Goal: Transaction & Acquisition: Purchase product/service

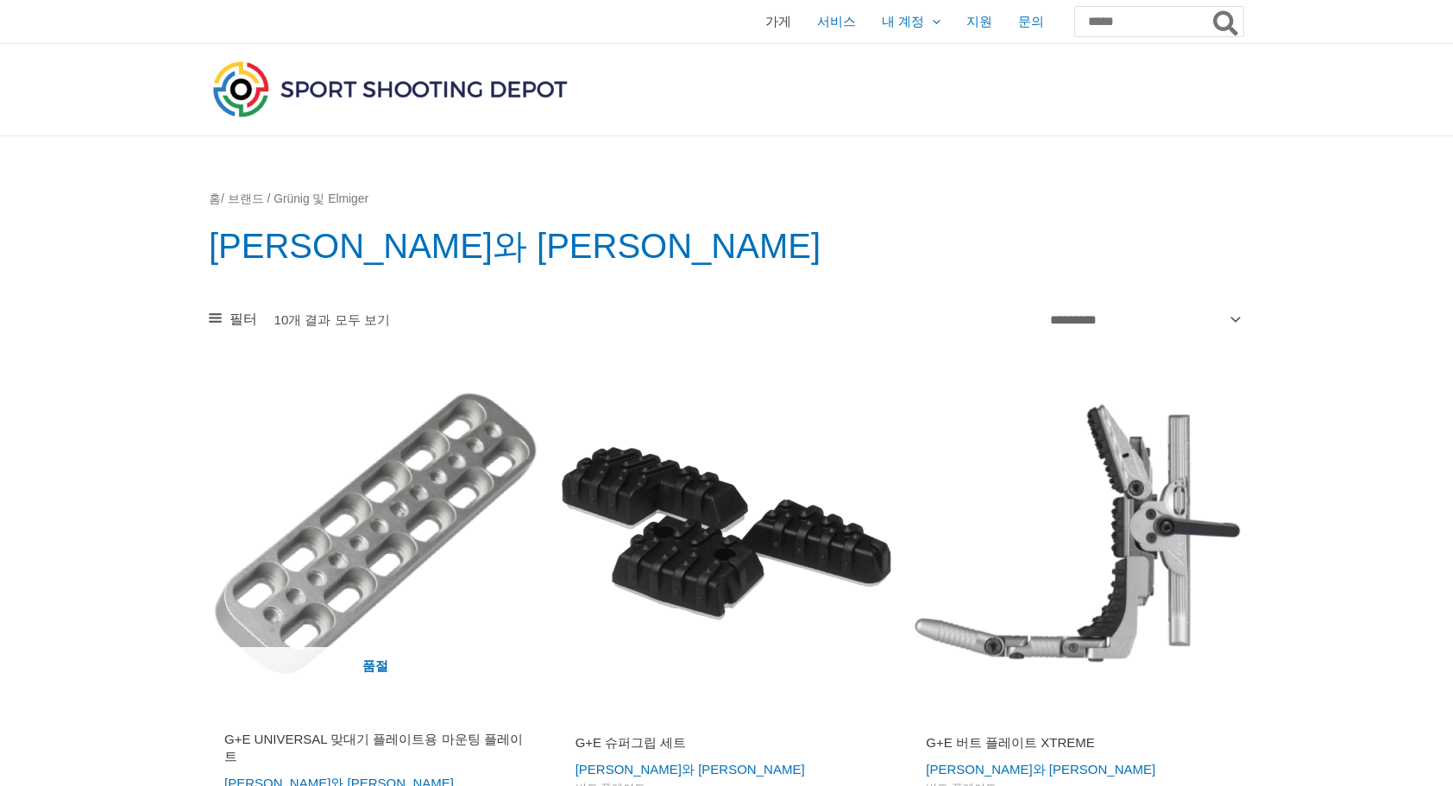
click at [765, 22] on span "가게" at bounding box center [778, 21] width 26 height 43
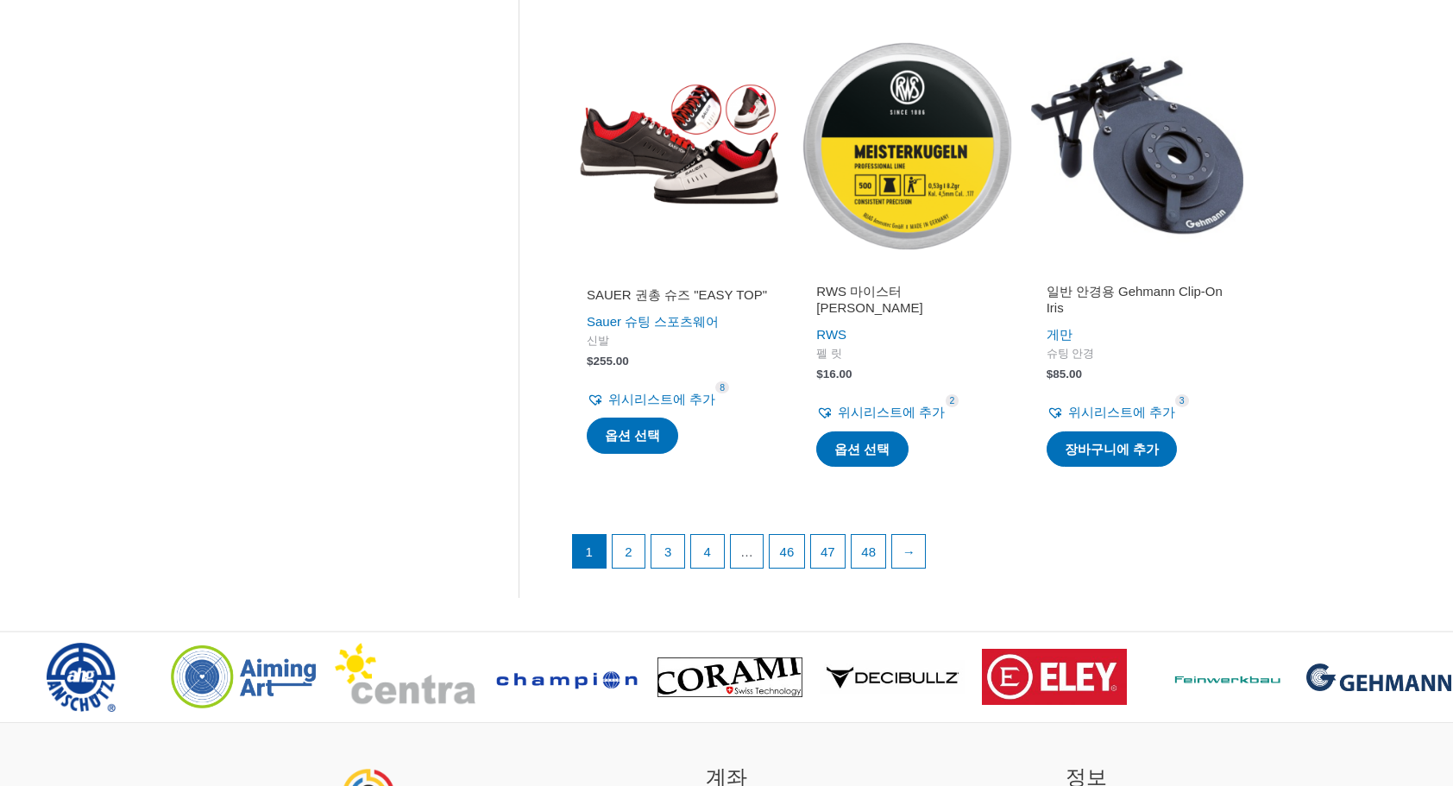
scroll to position [2415, 0]
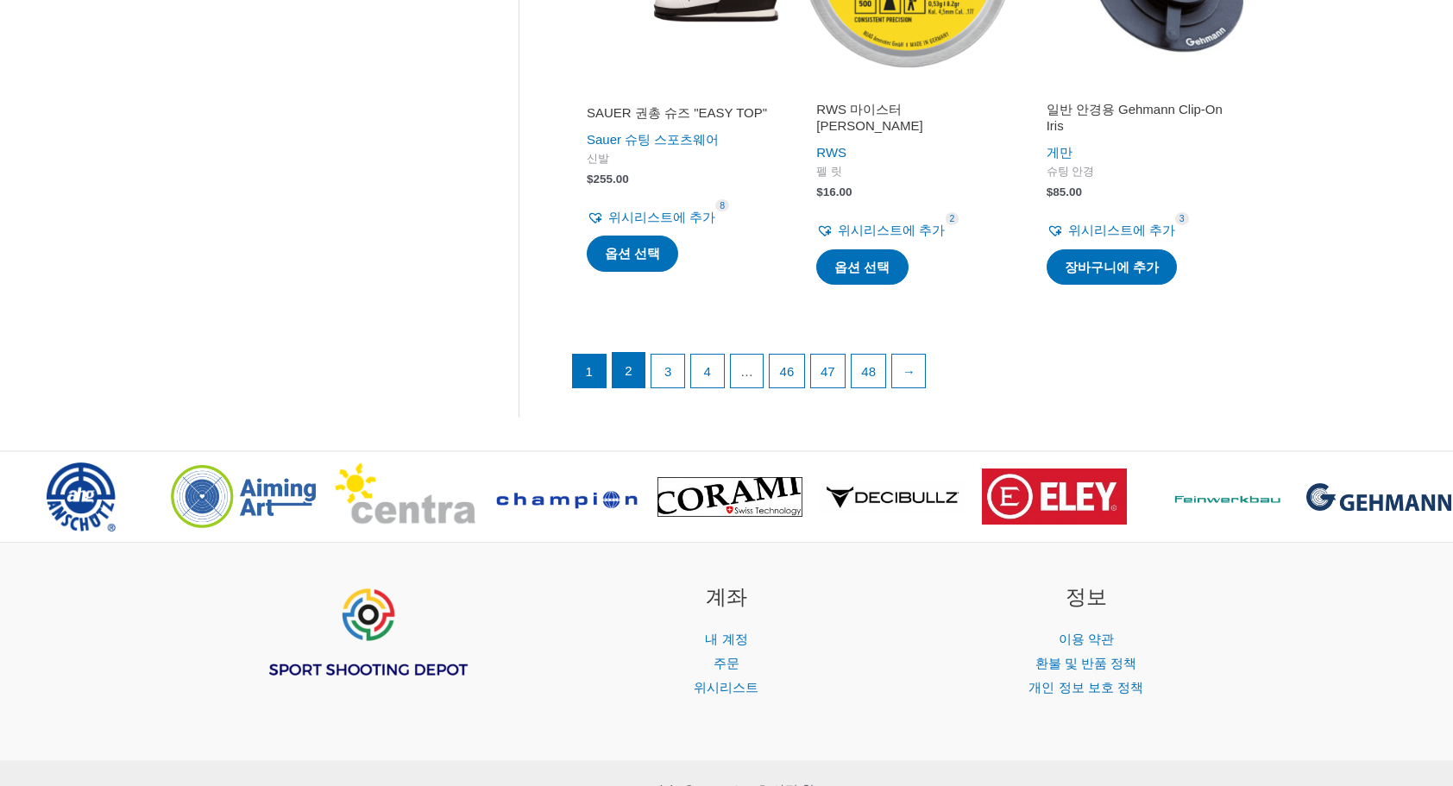
click at [631, 376] on link "2" at bounding box center [628, 370] width 33 height 35
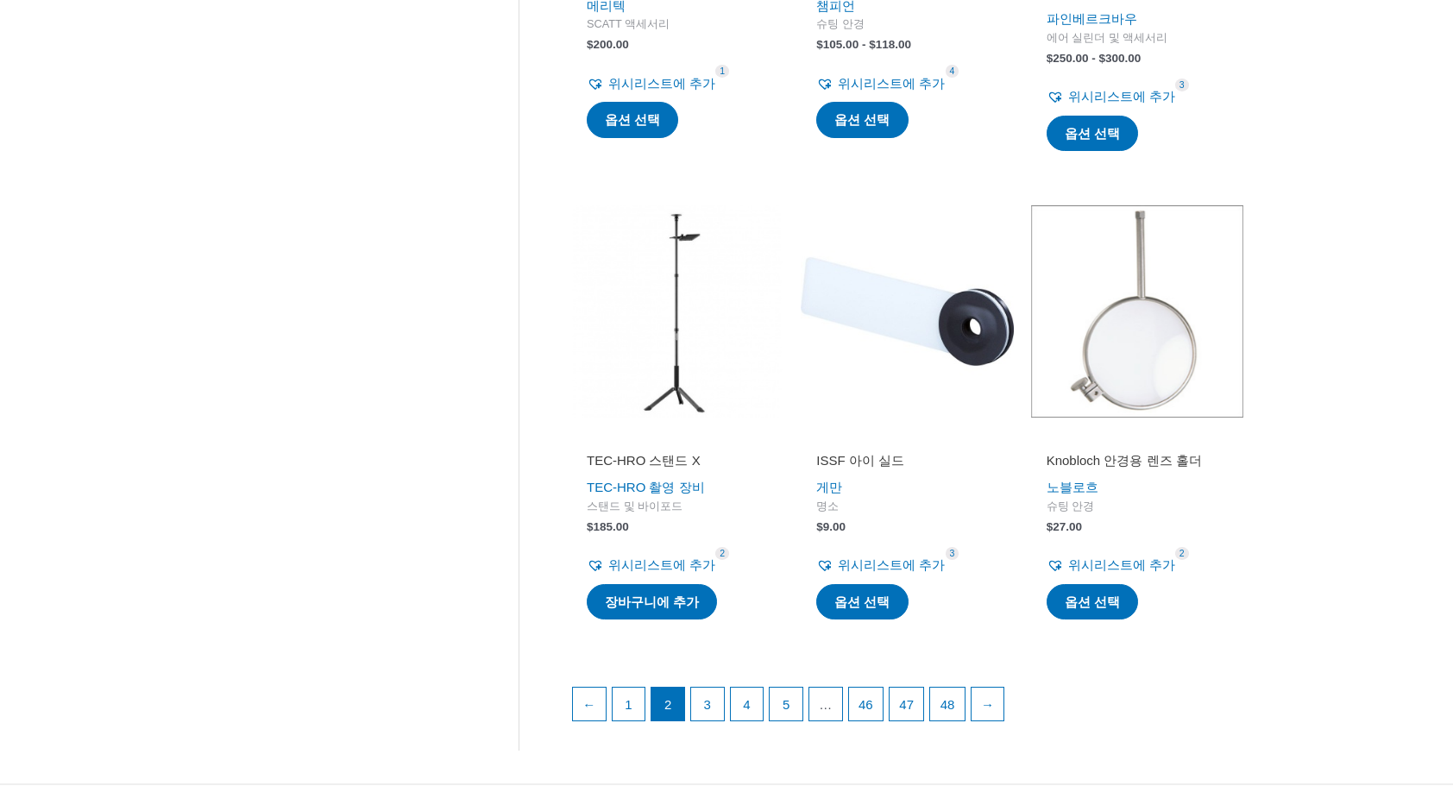
scroll to position [2329, 0]
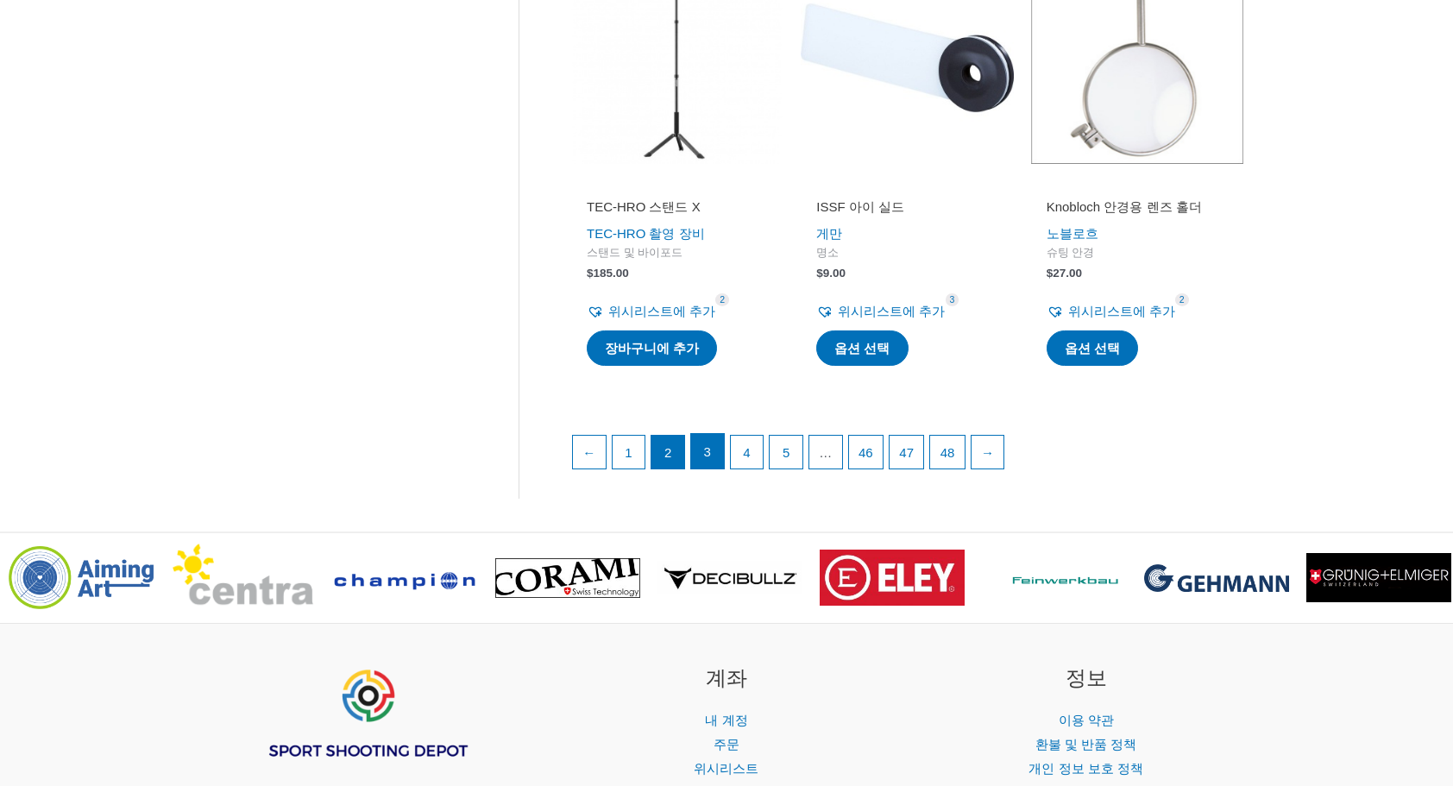
click at [713, 443] on link "3" at bounding box center [707, 451] width 33 height 35
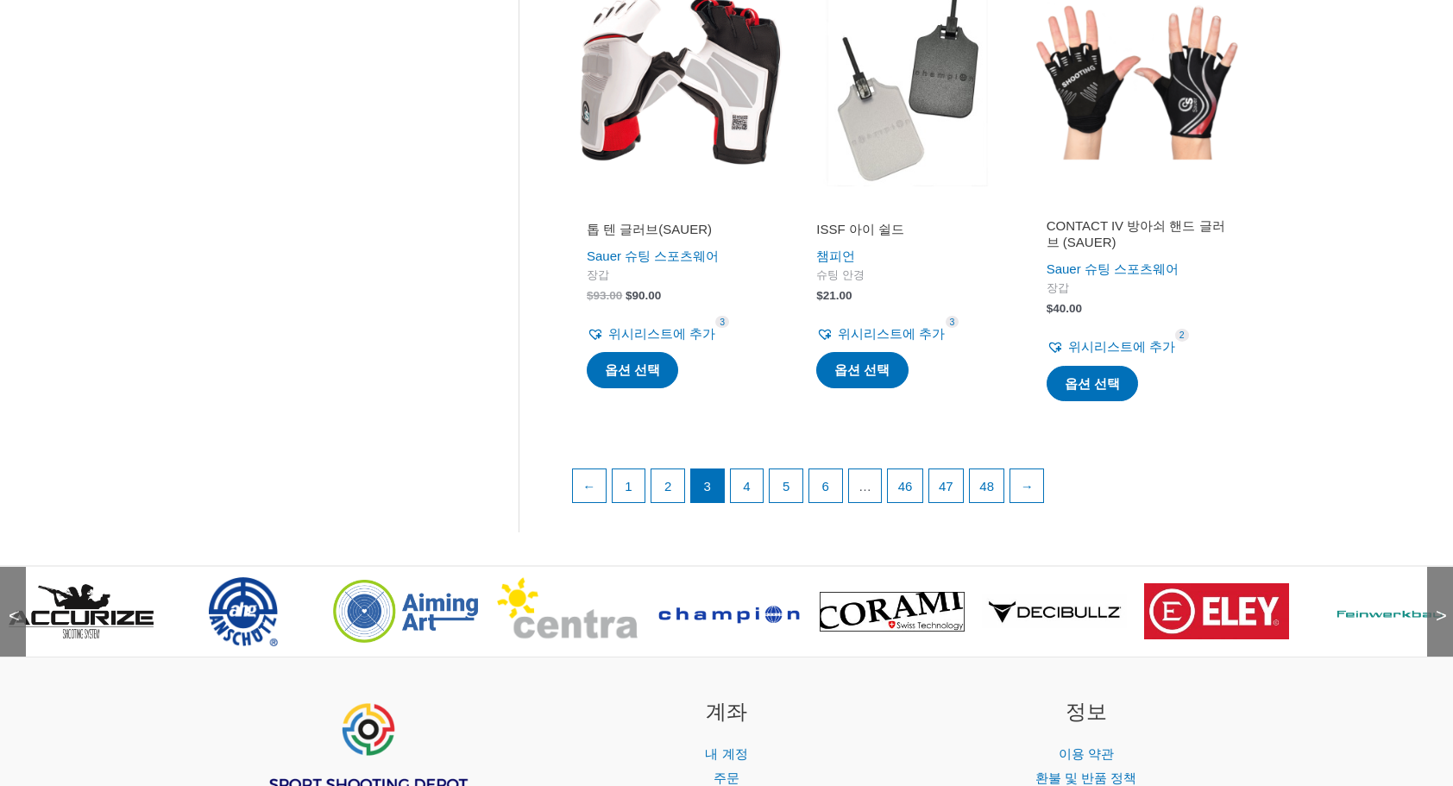
scroll to position [2502, 0]
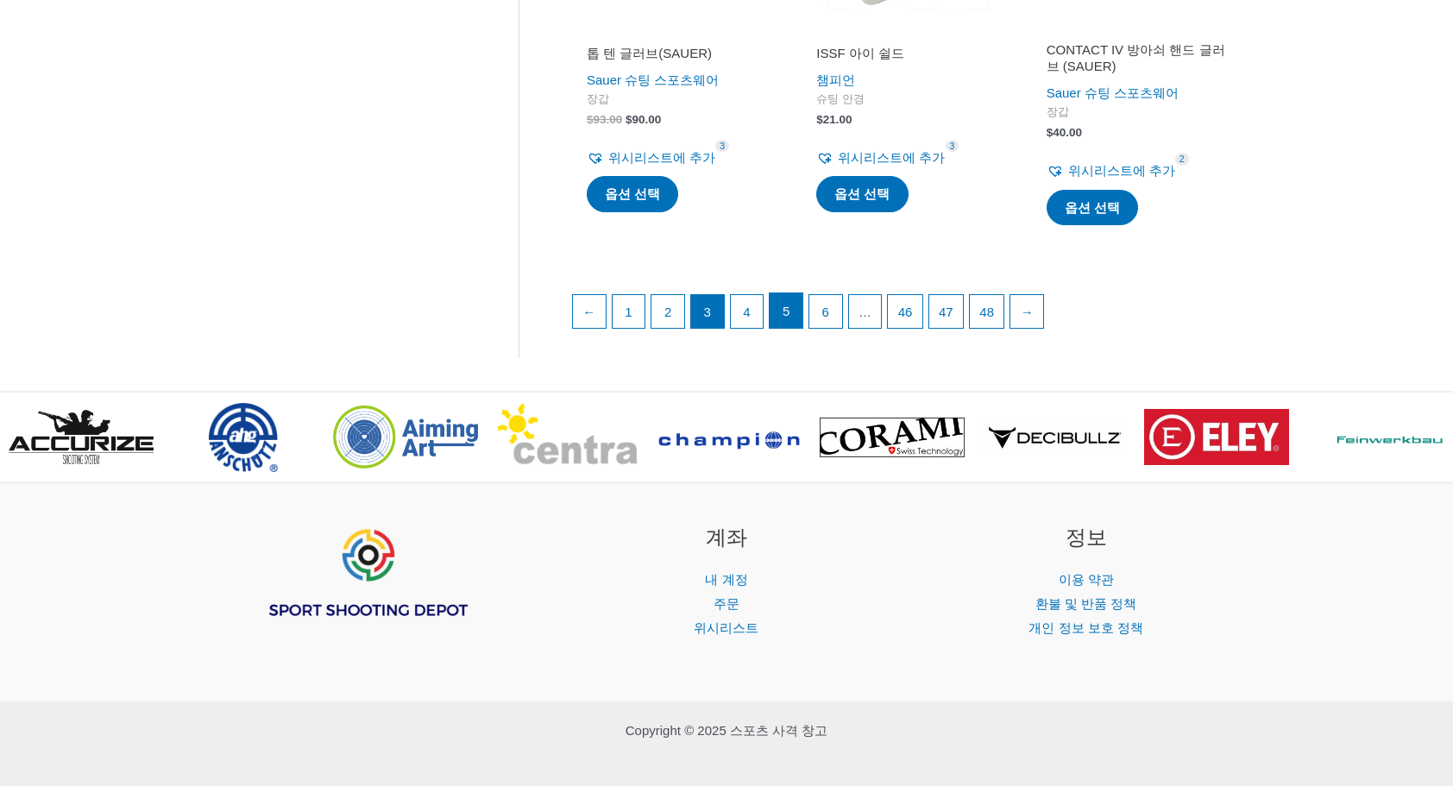
click at [773, 300] on link "5" at bounding box center [786, 310] width 33 height 35
click at [754, 309] on link "4" at bounding box center [747, 310] width 33 height 35
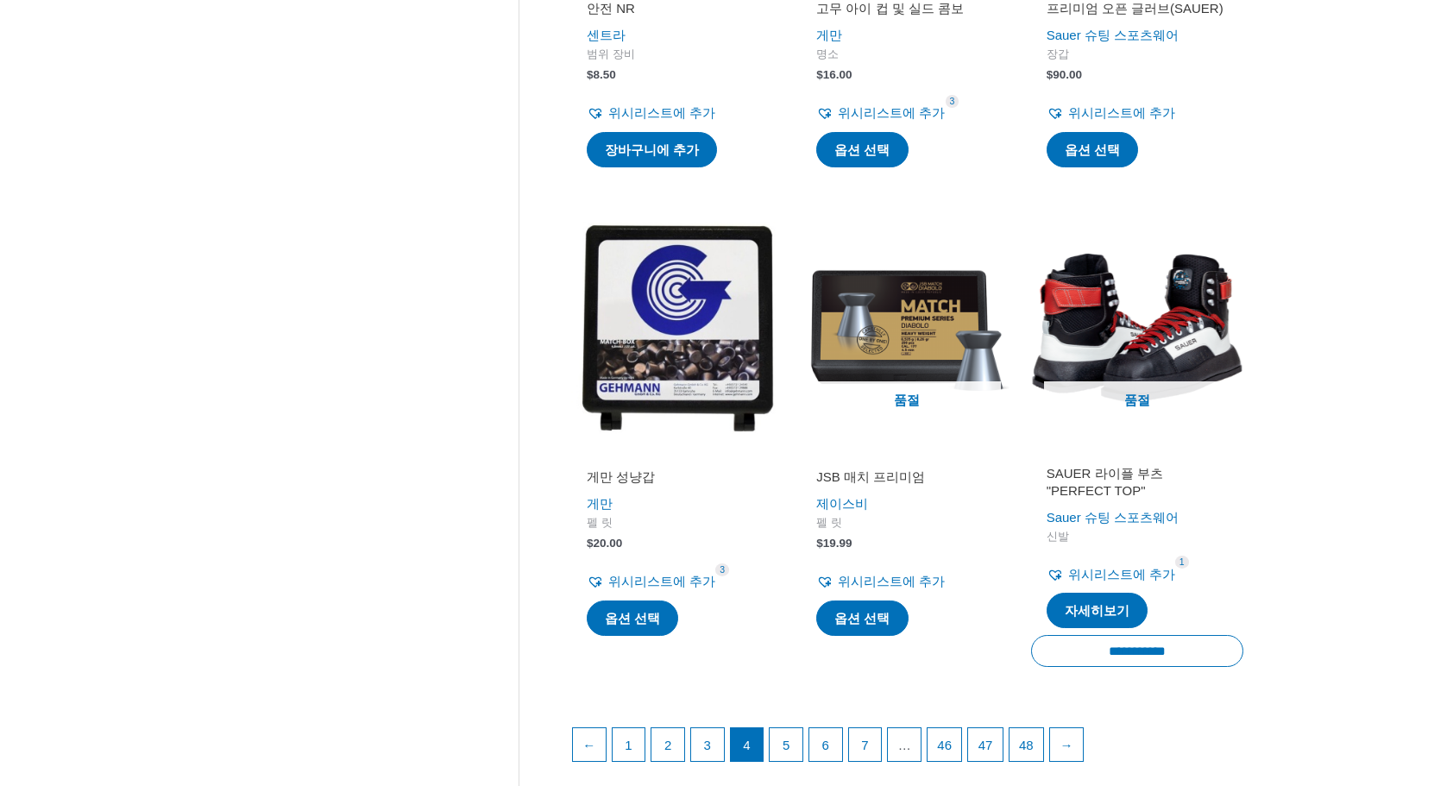
scroll to position [2070, 0]
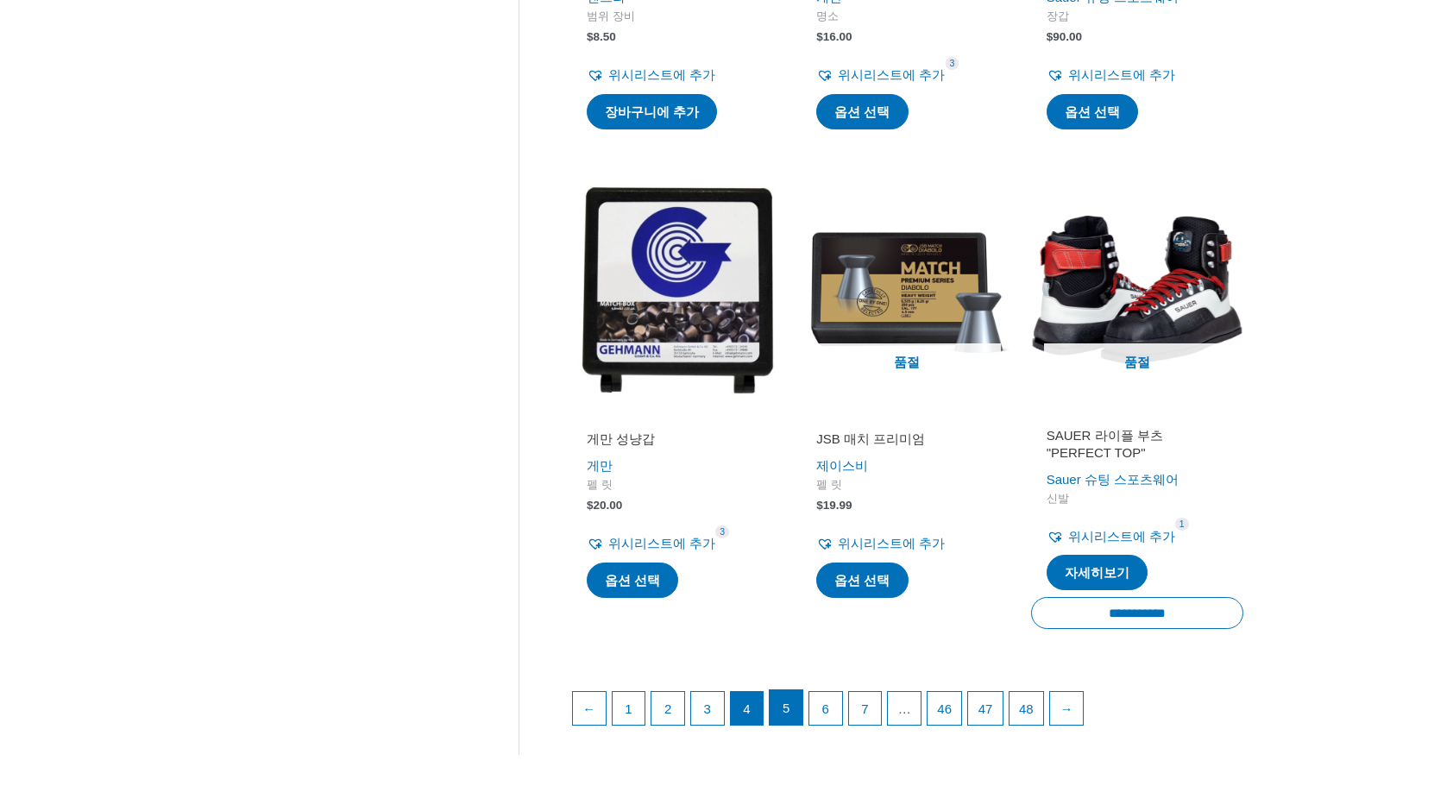
click at [786, 690] on link "5" at bounding box center [786, 707] width 33 height 35
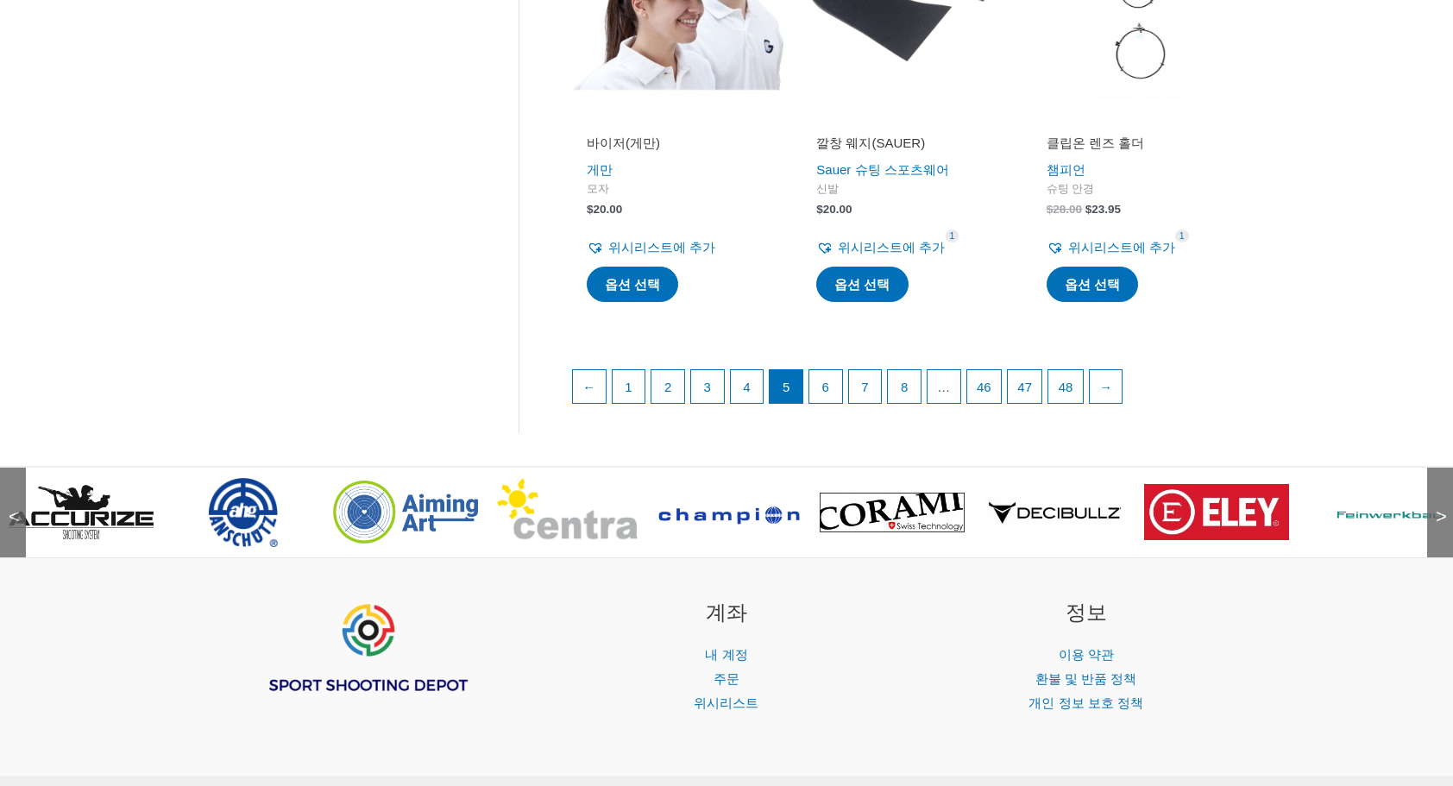
scroll to position [2415, 0]
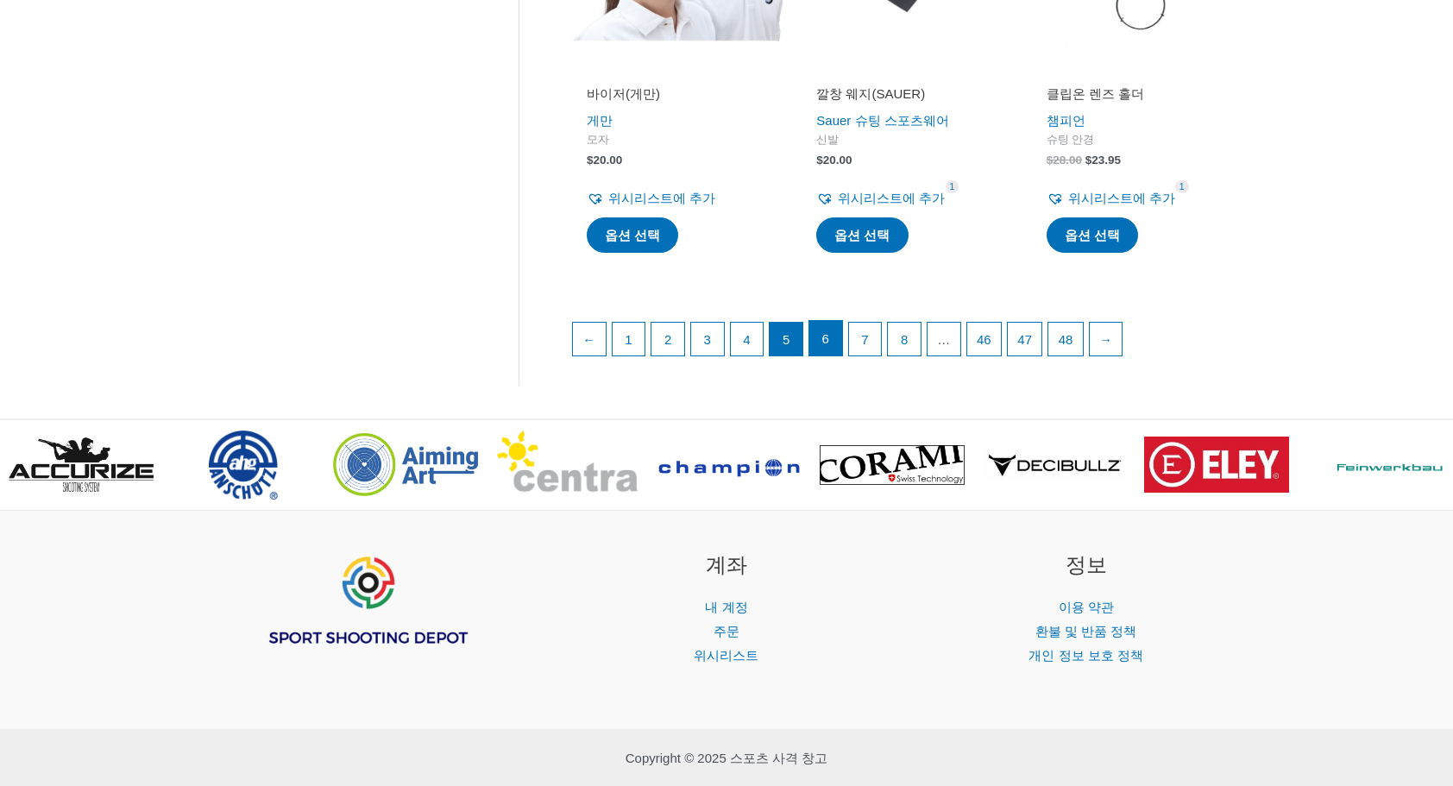
click at [840, 336] on link "6" at bounding box center [825, 338] width 33 height 35
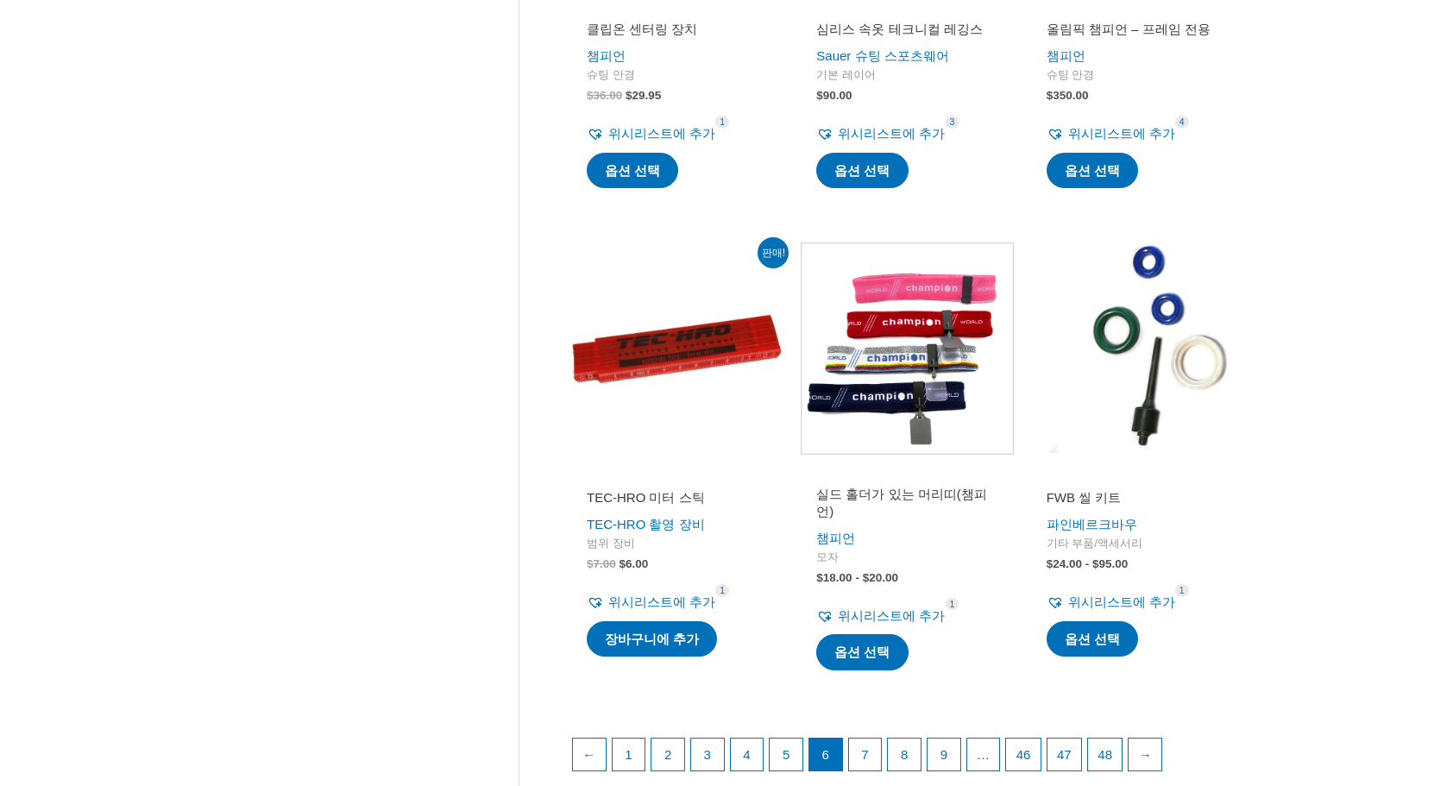
scroll to position [2157, 0]
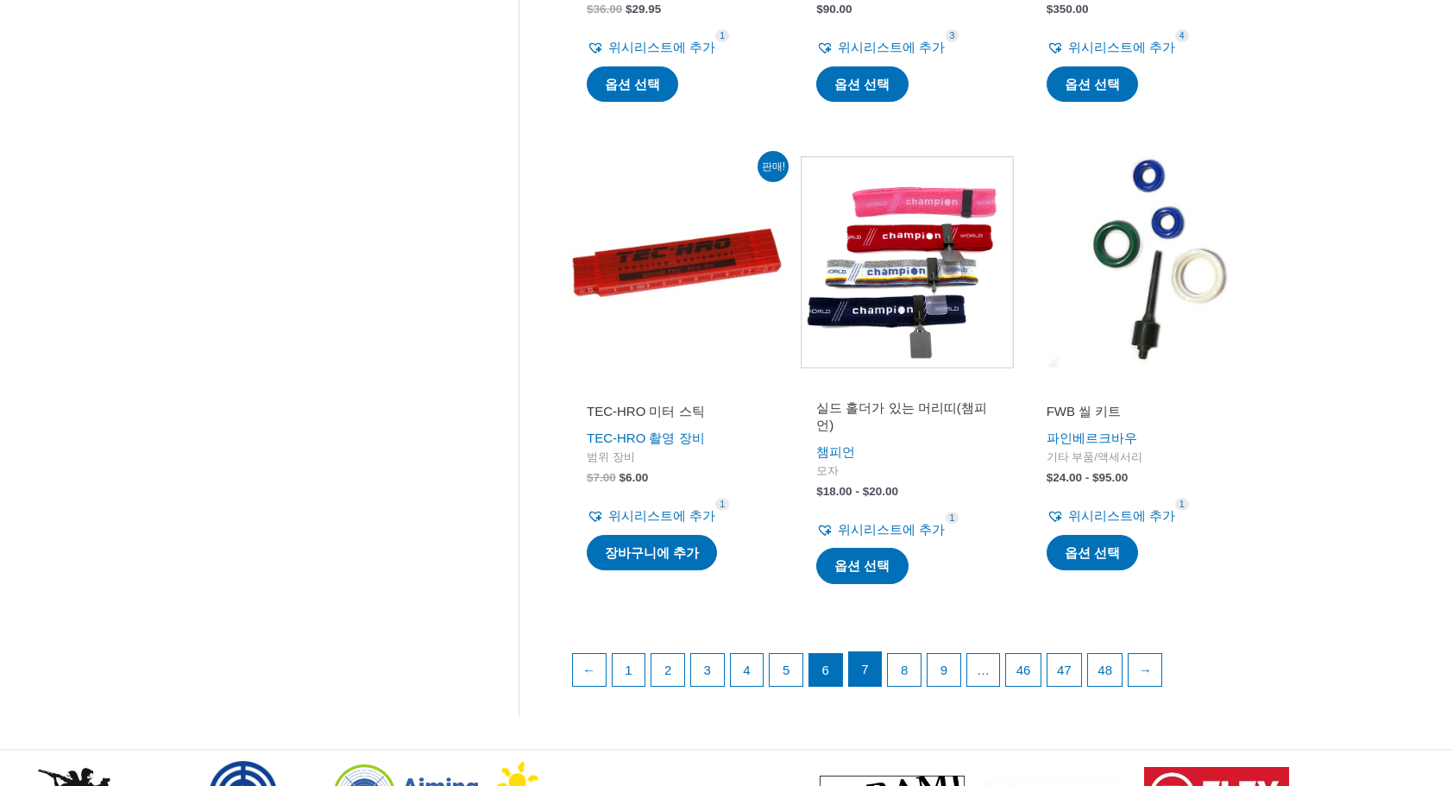
click at [864, 661] on link "7" at bounding box center [865, 669] width 33 height 35
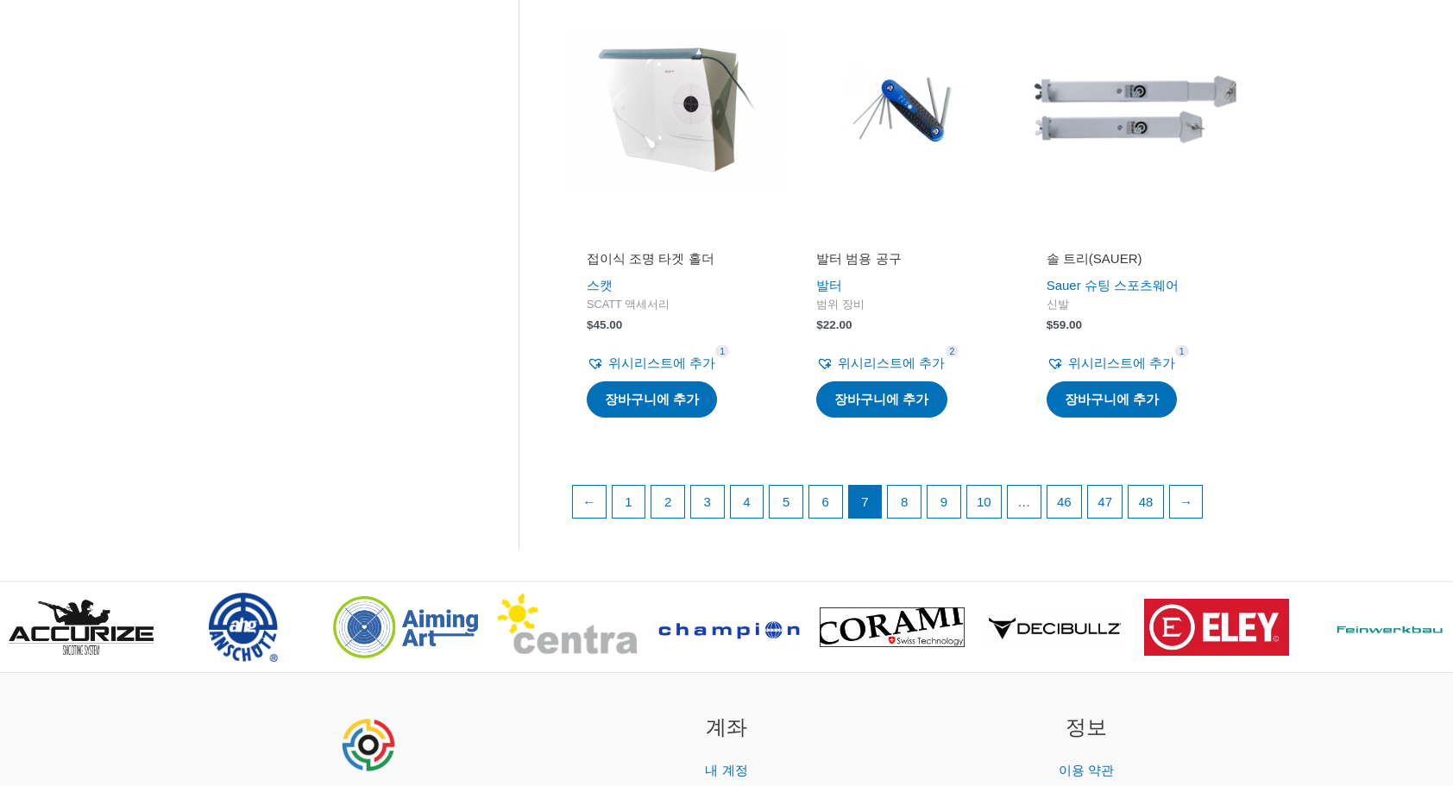
scroll to position [2329, 0]
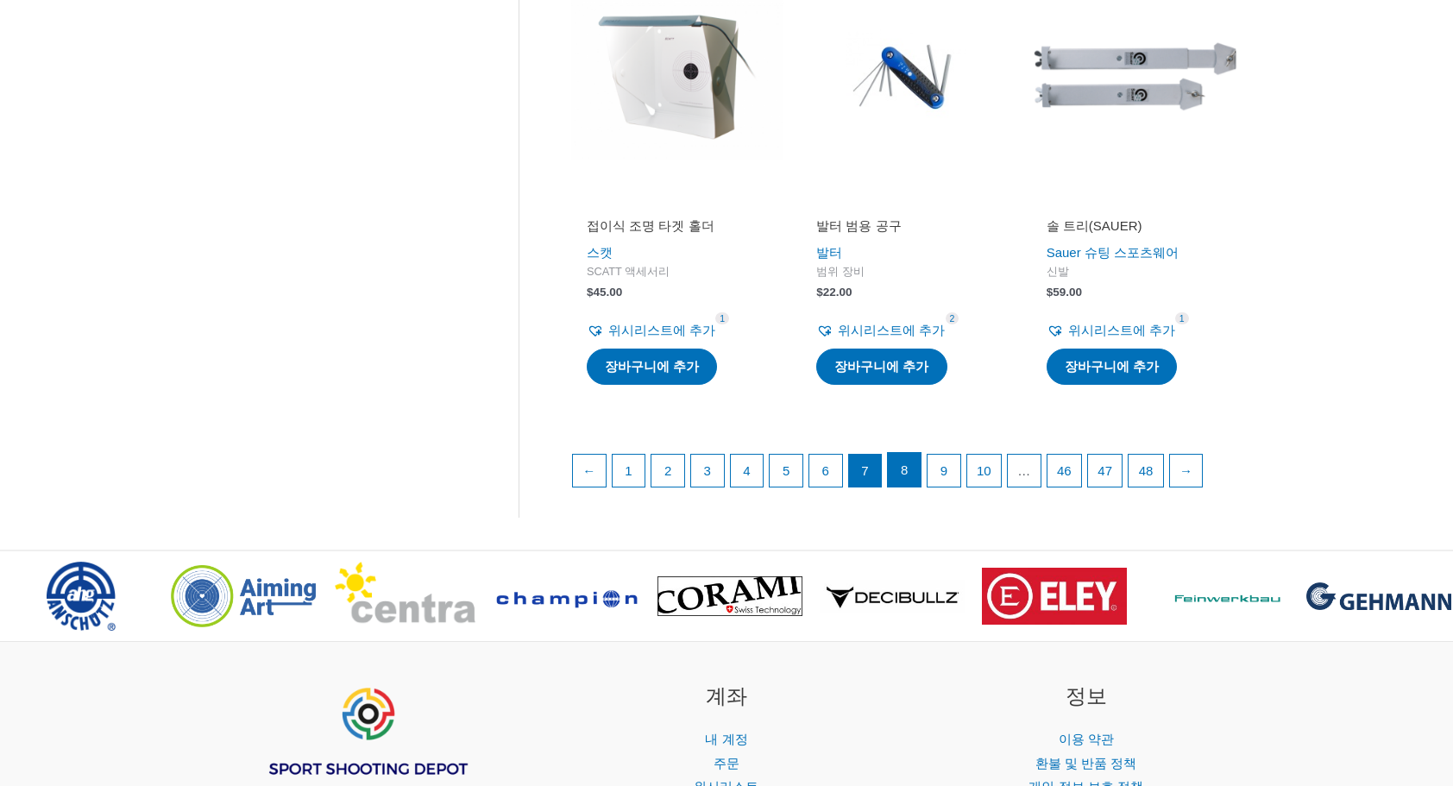
click at [915, 480] on link "8" at bounding box center [904, 470] width 33 height 35
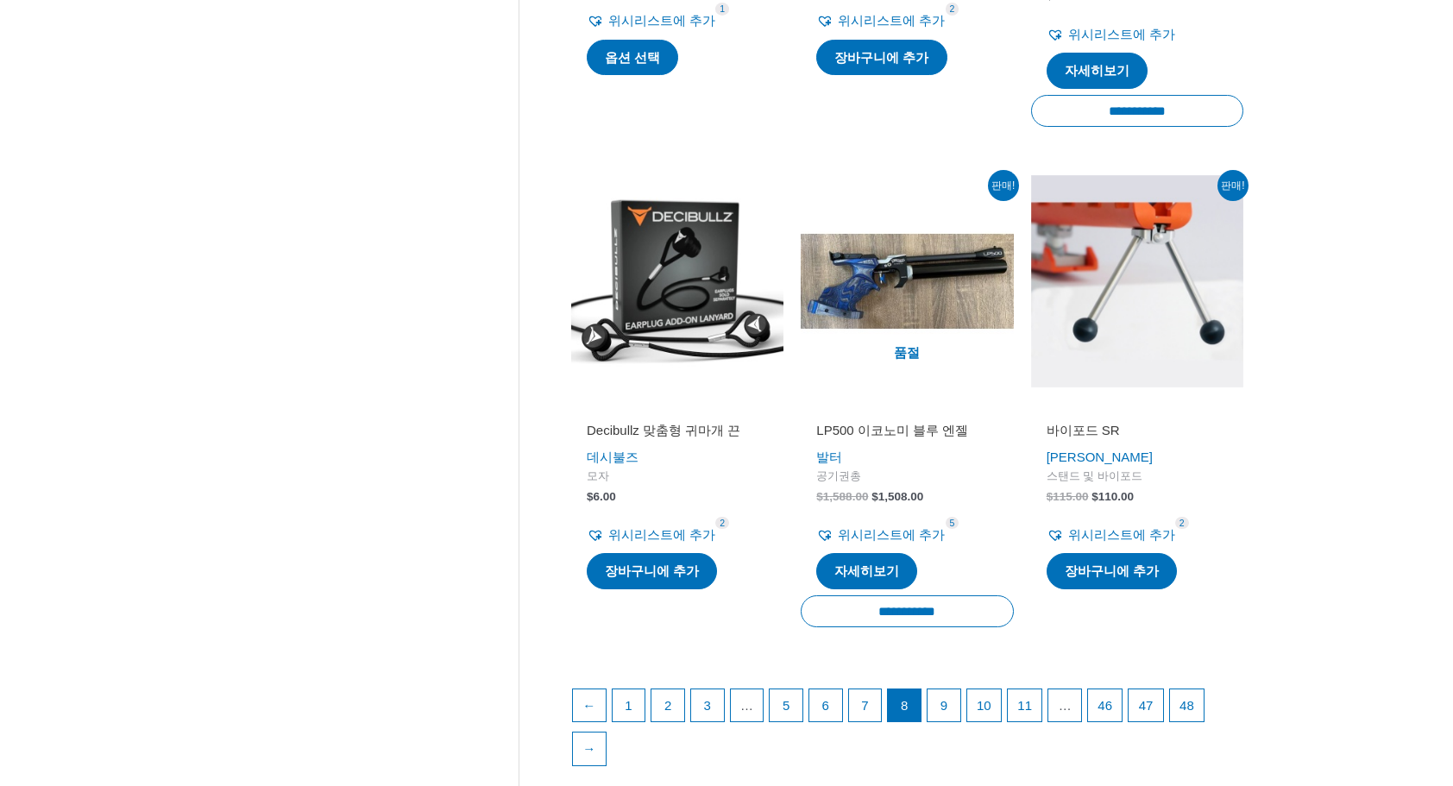
scroll to position [2415, 0]
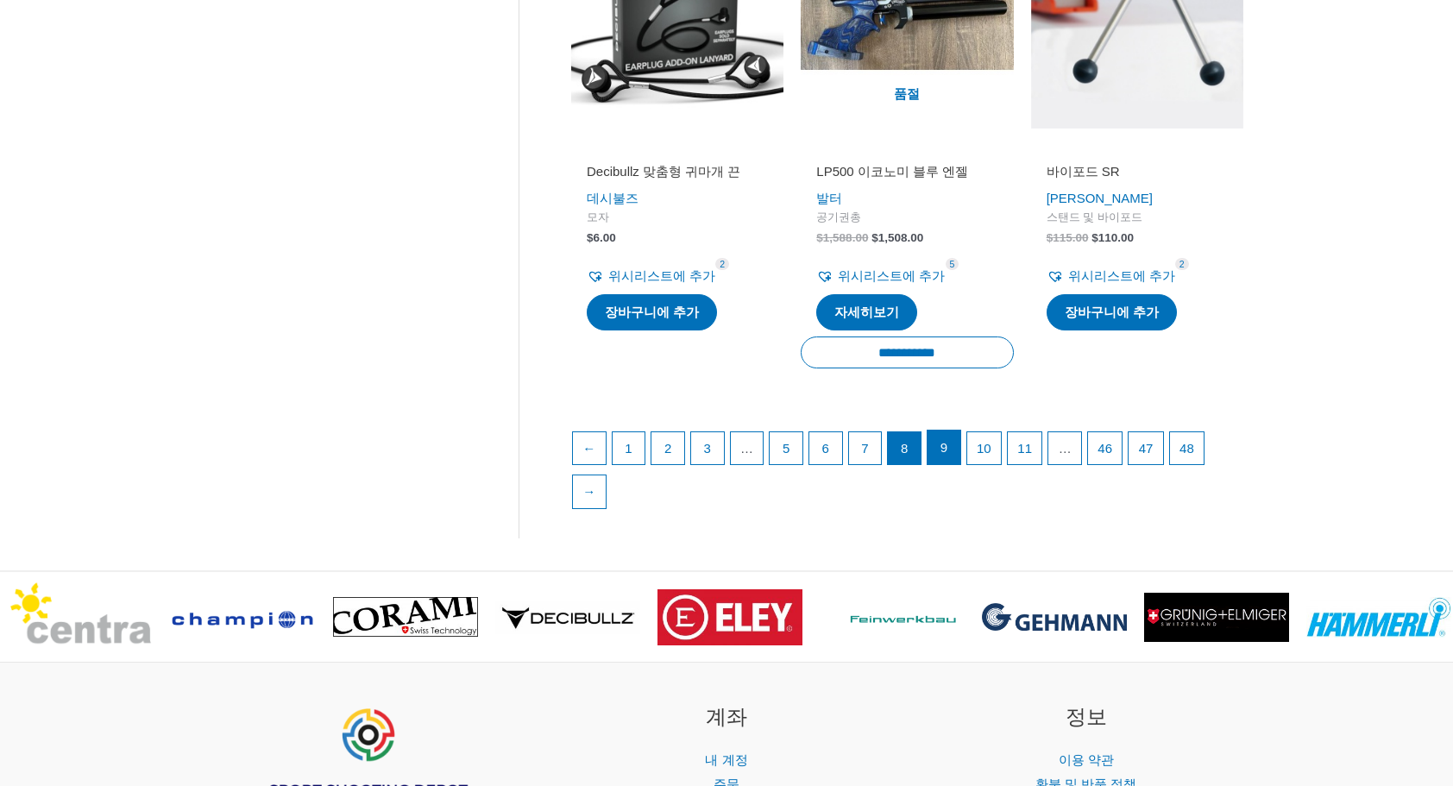
click at [954, 443] on link "9" at bounding box center [943, 447] width 33 height 35
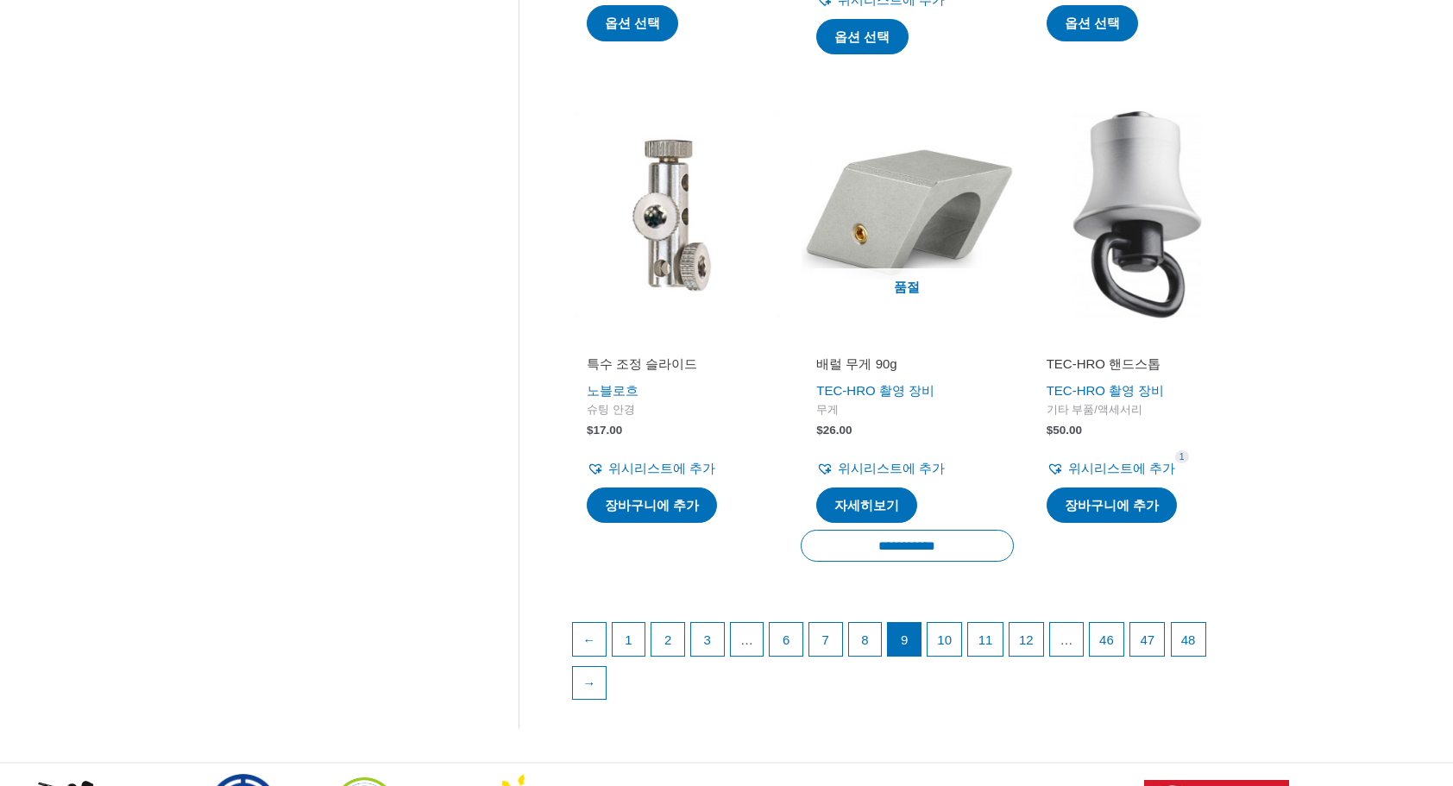
scroll to position [2243, 0]
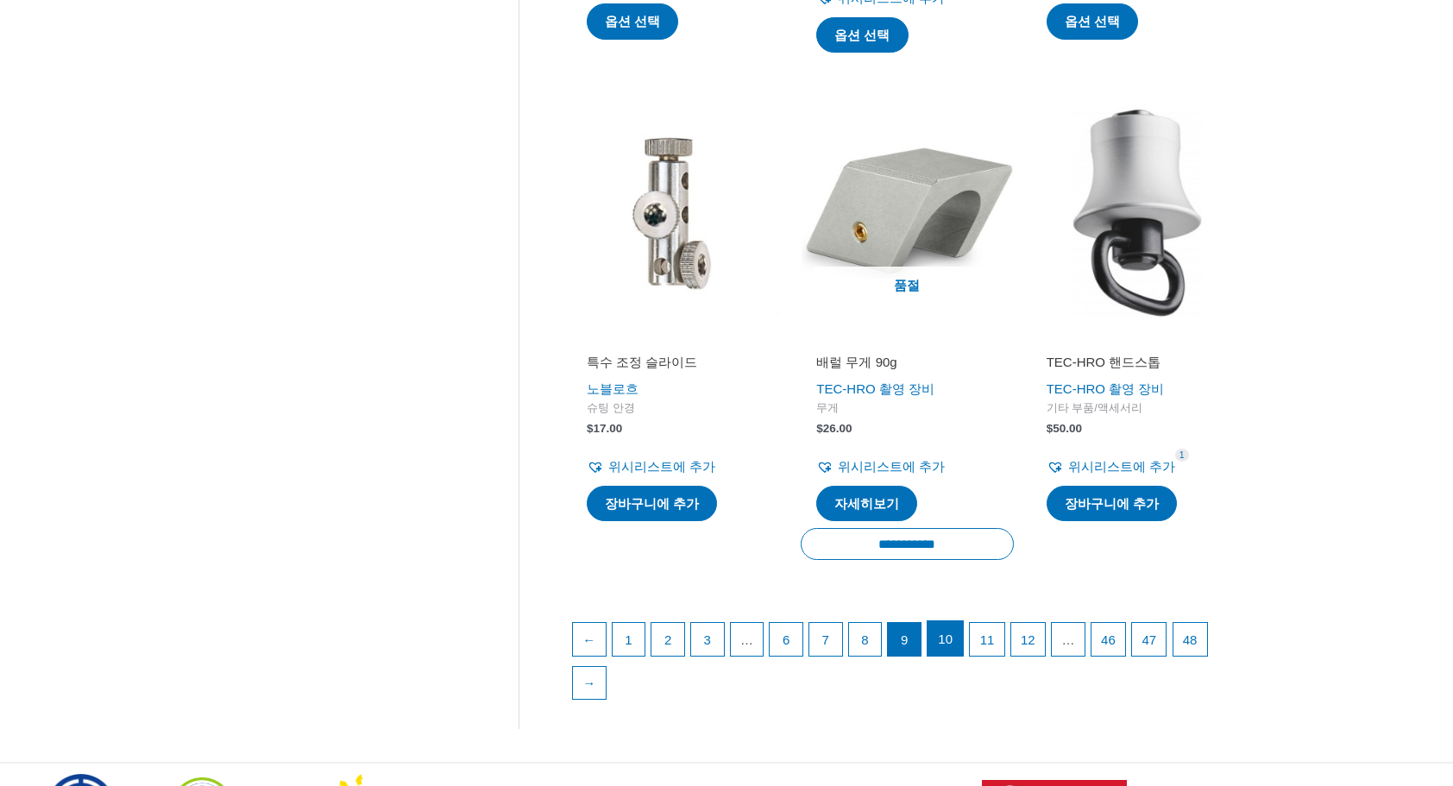
click at [958, 621] on link "10" at bounding box center [944, 638] width 35 height 35
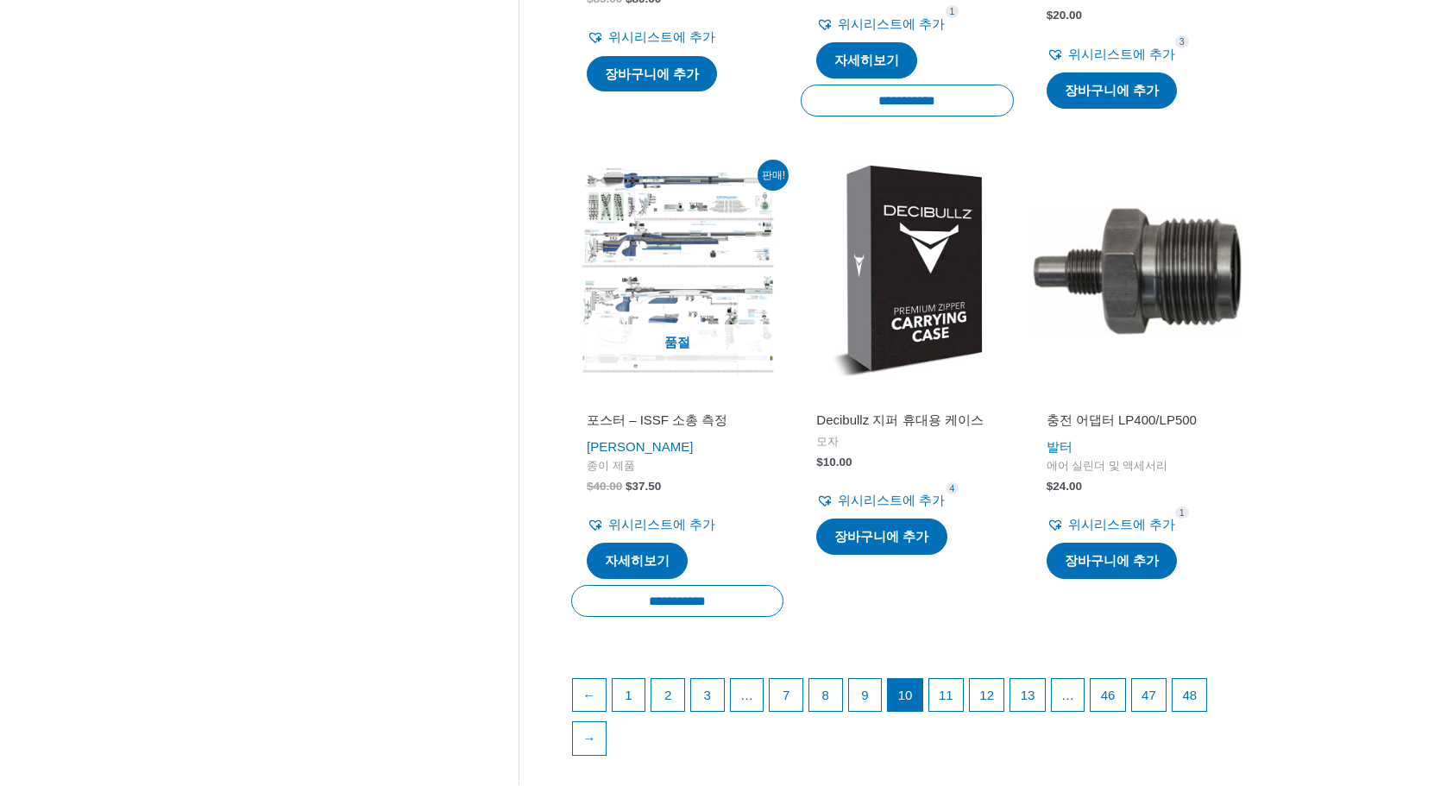
scroll to position [2329, 0]
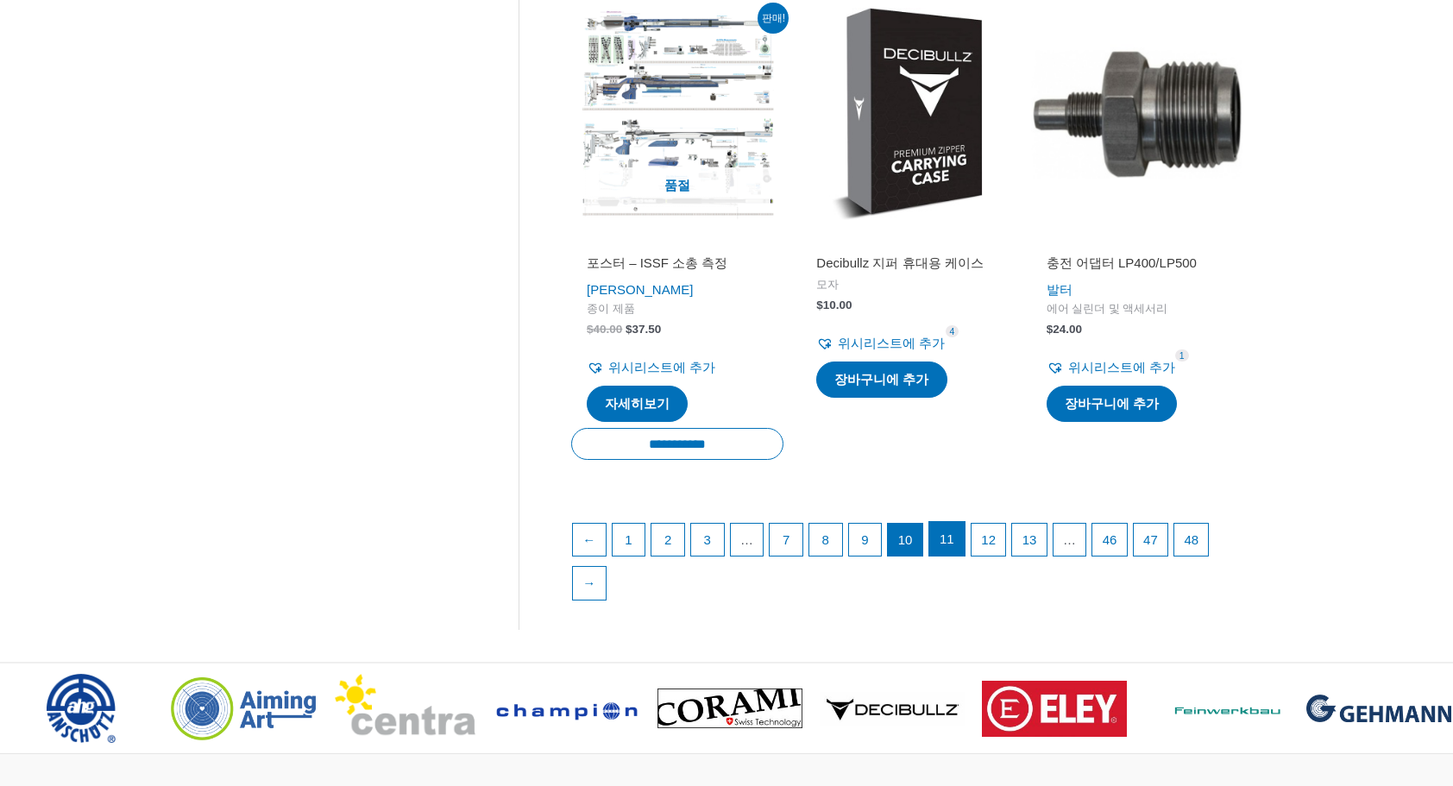
click at [947, 549] on link "11" at bounding box center [946, 539] width 35 height 35
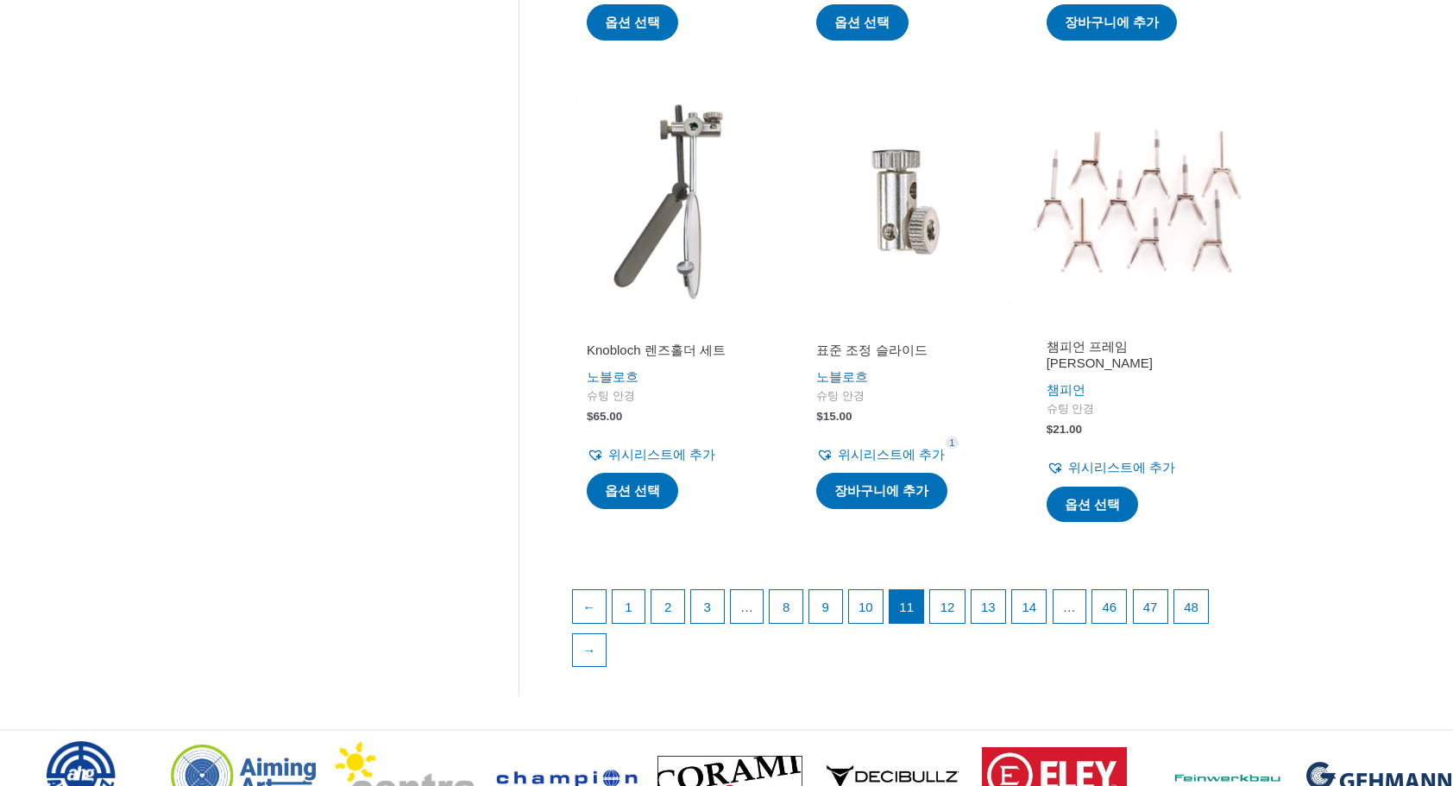
scroll to position [2243, 0]
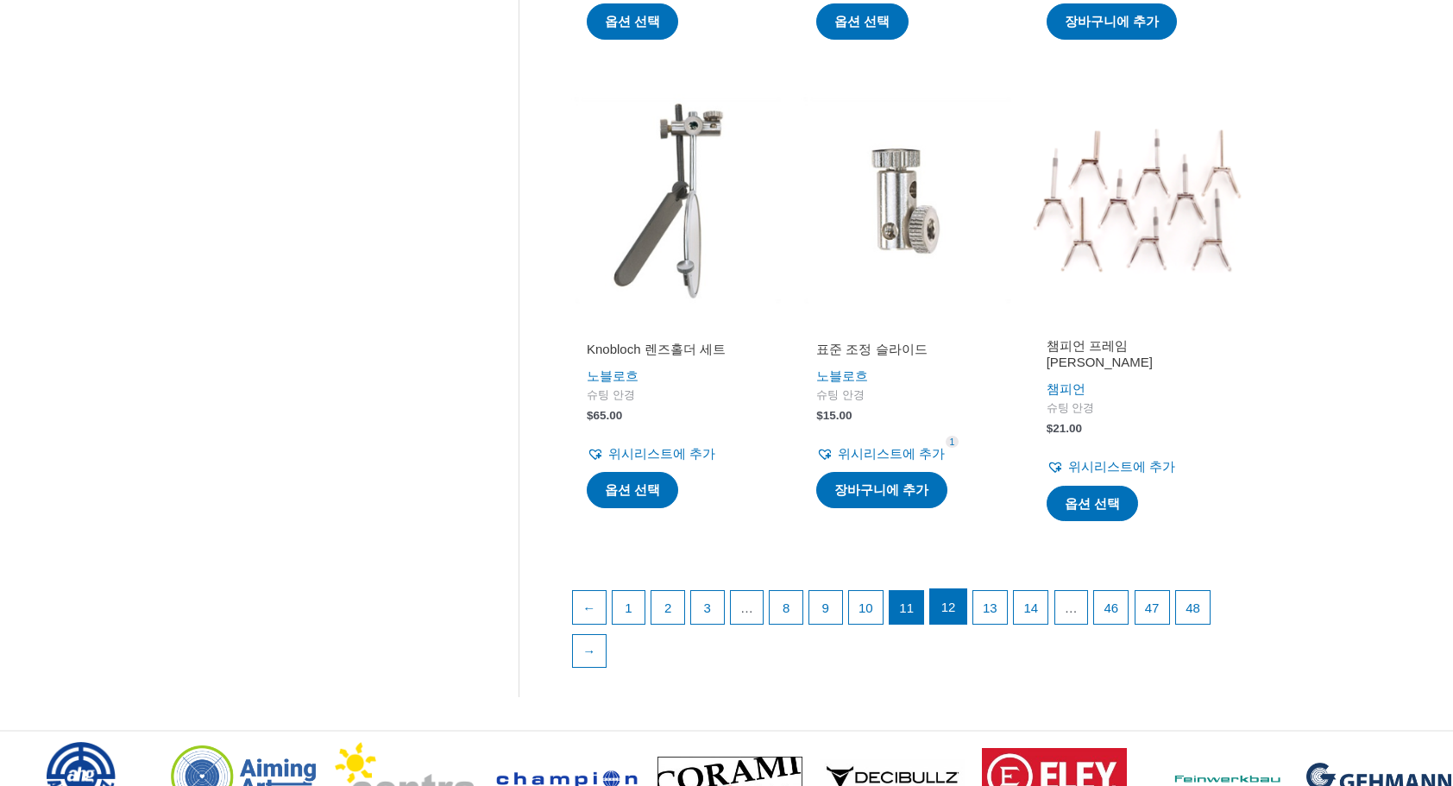
click at [952, 589] on link "12" at bounding box center [947, 606] width 35 height 35
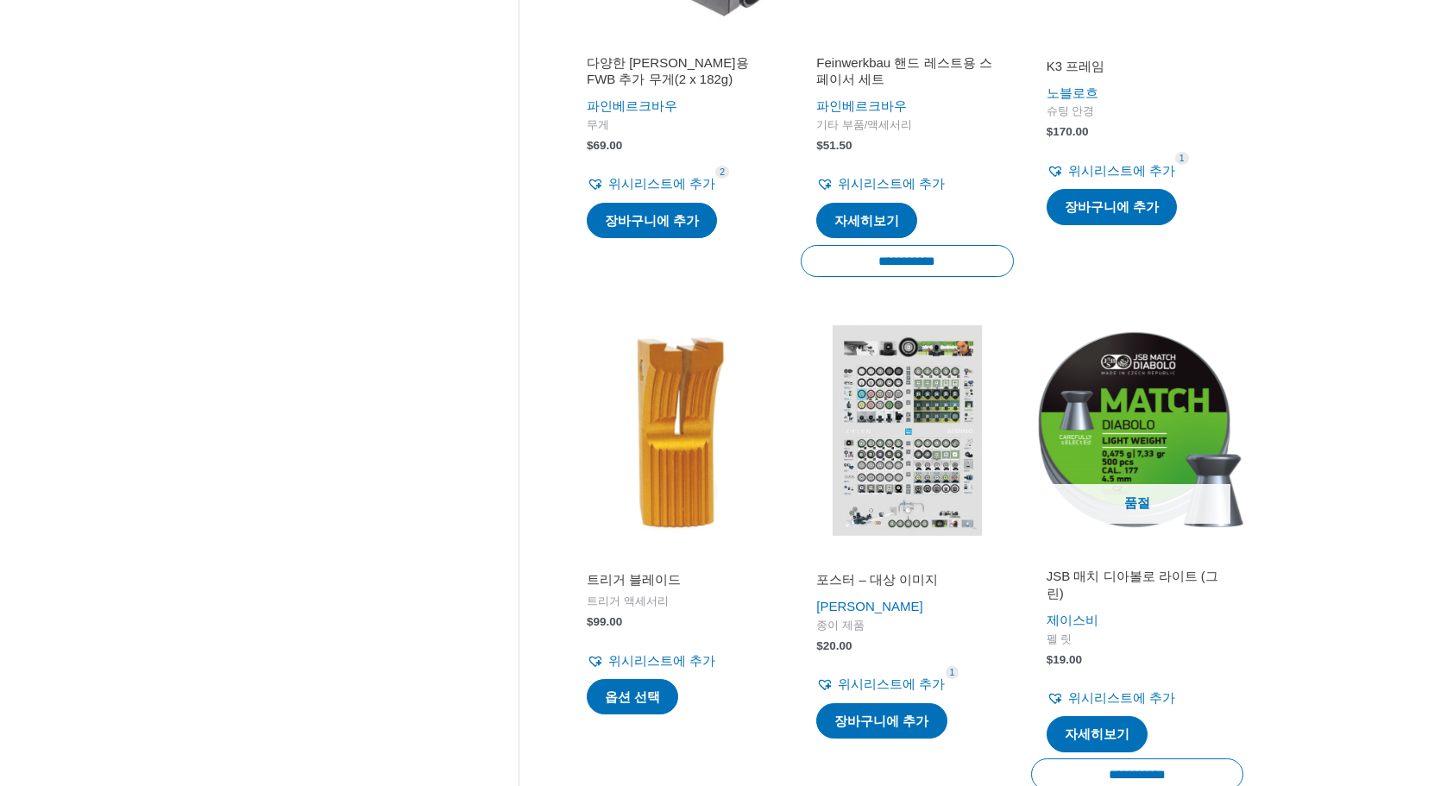
scroll to position [2329, 0]
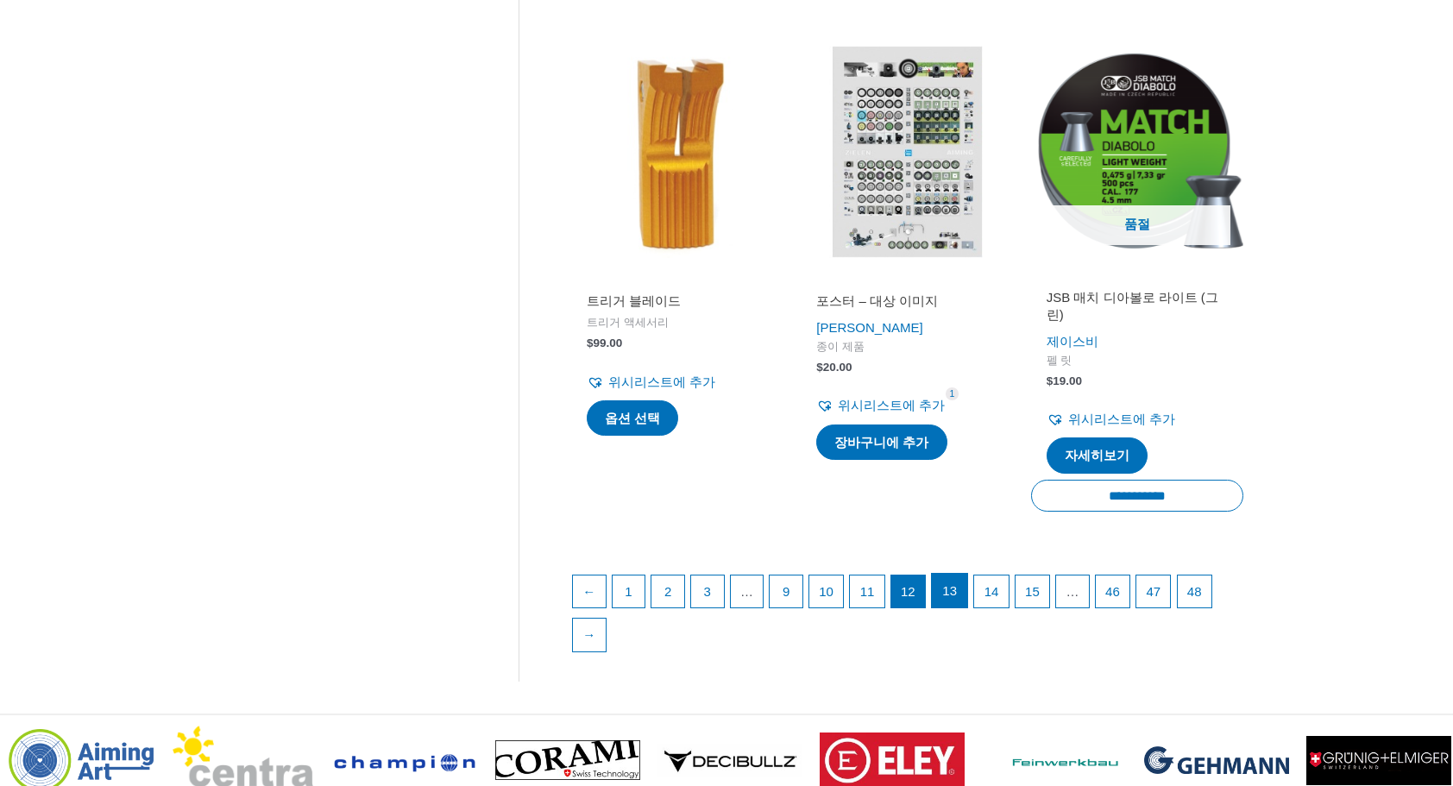
click at [962, 574] on link "13" at bounding box center [949, 591] width 35 height 35
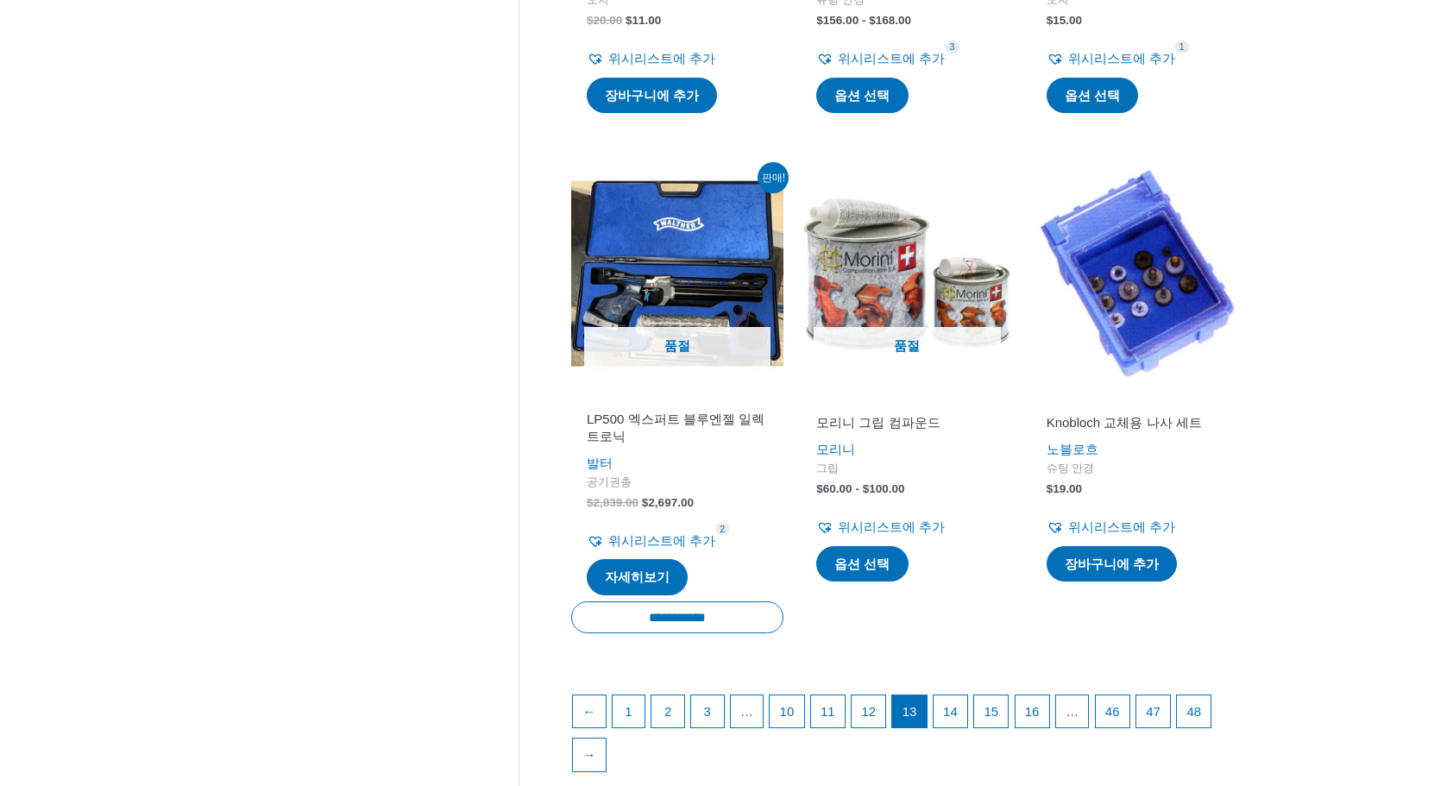
scroll to position [2329, 0]
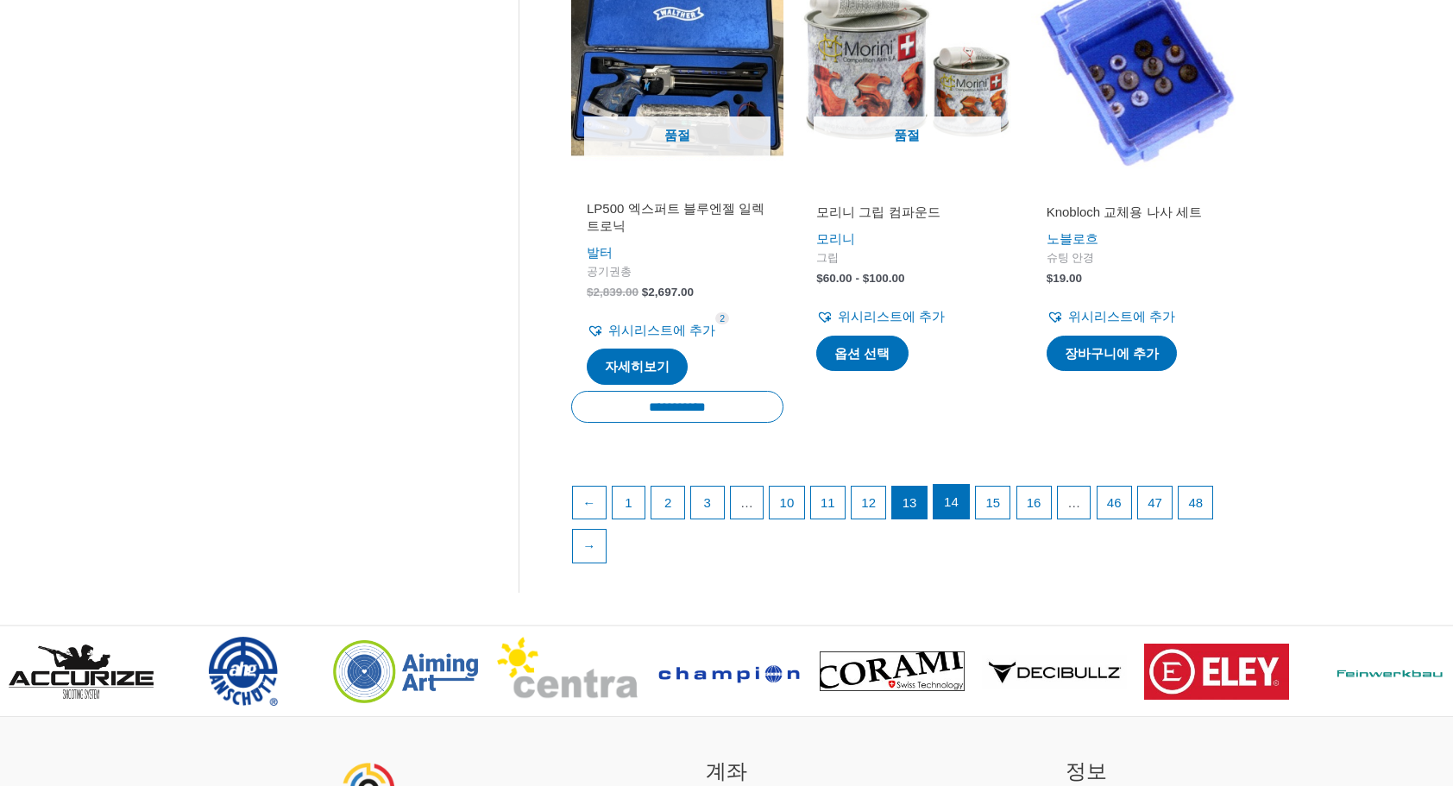
click at [957, 487] on link "14" at bounding box center [950, 502] width 35 height 35
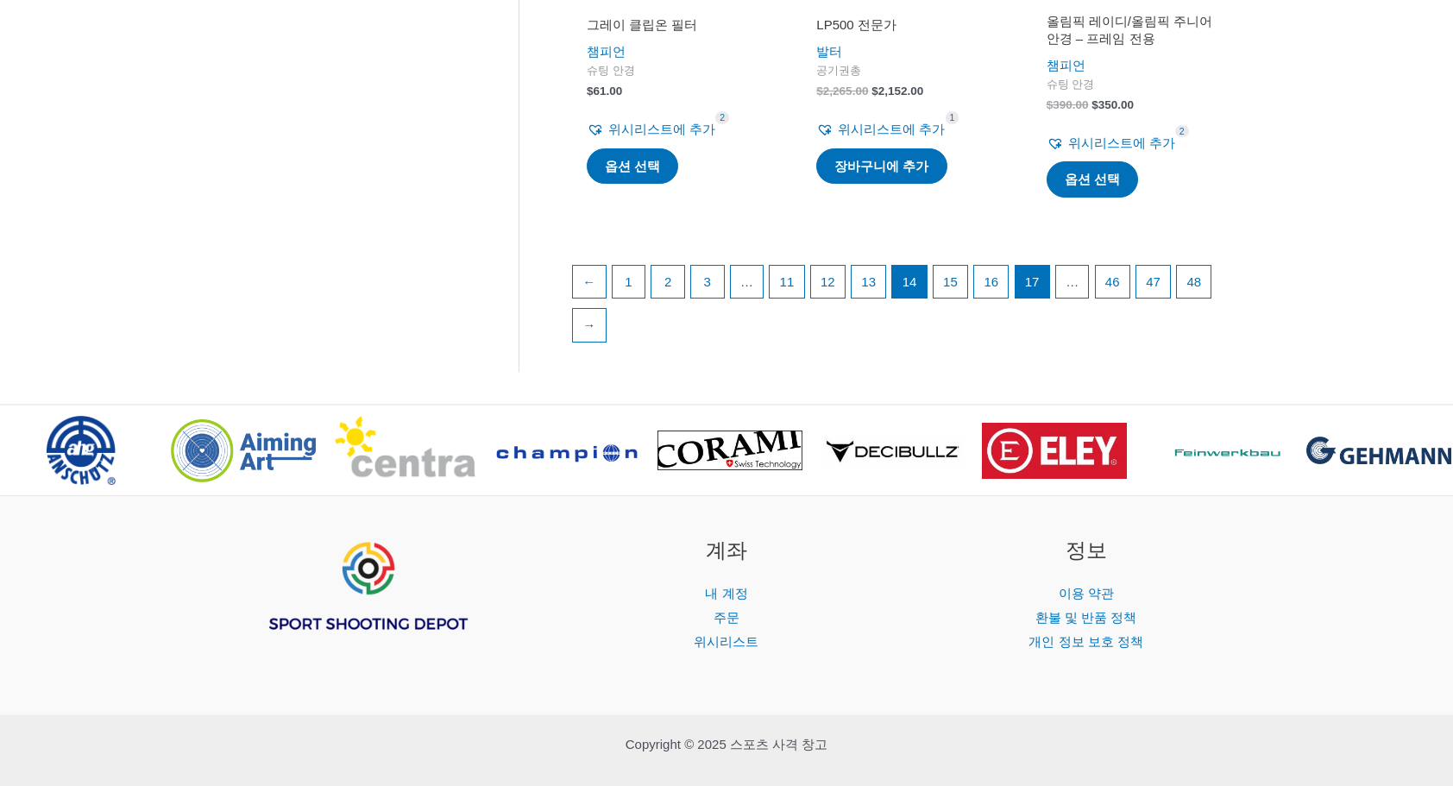
scroll to position [2588, 0]
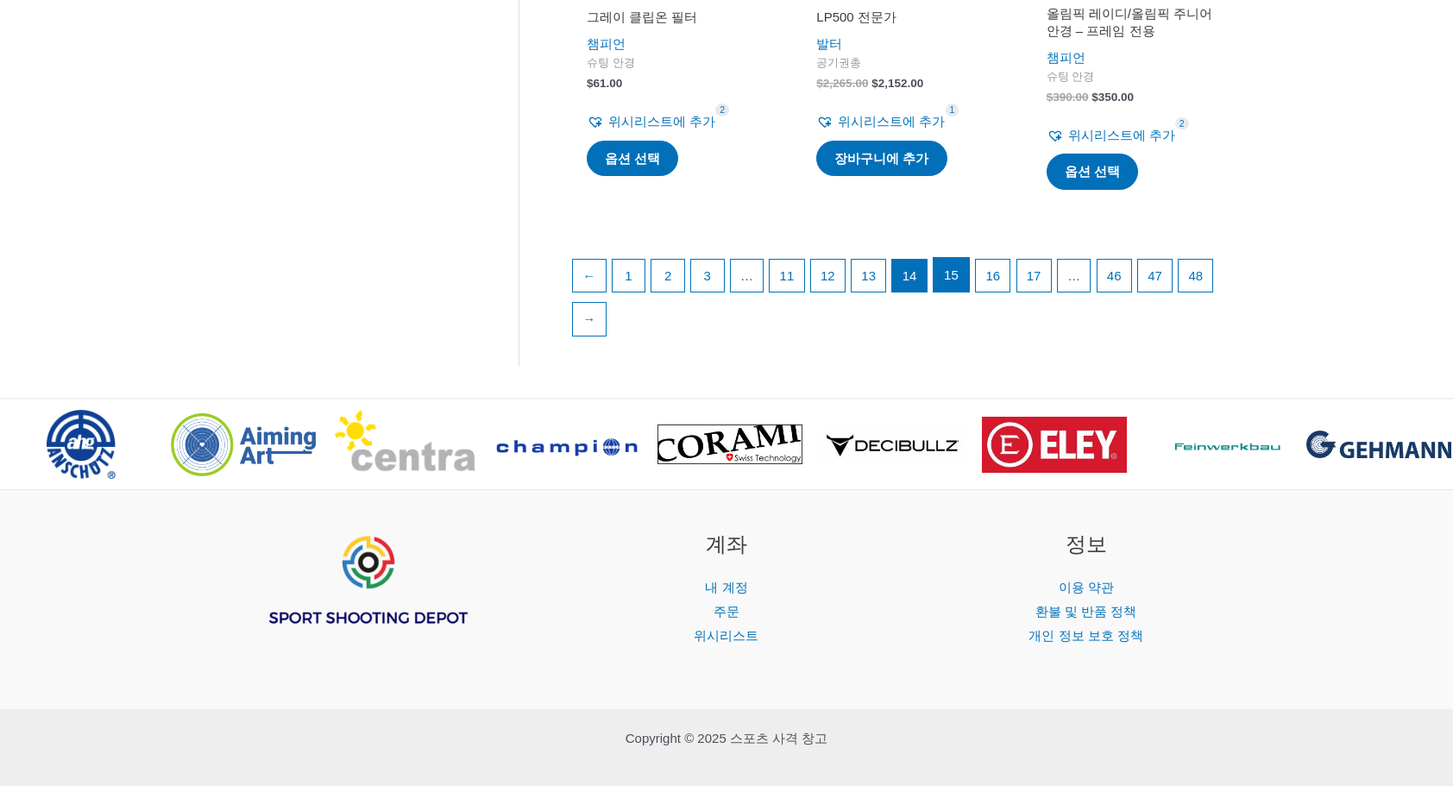
click at [969, 280] on link "15" at bounding box center [950, 275] width 35 height 35
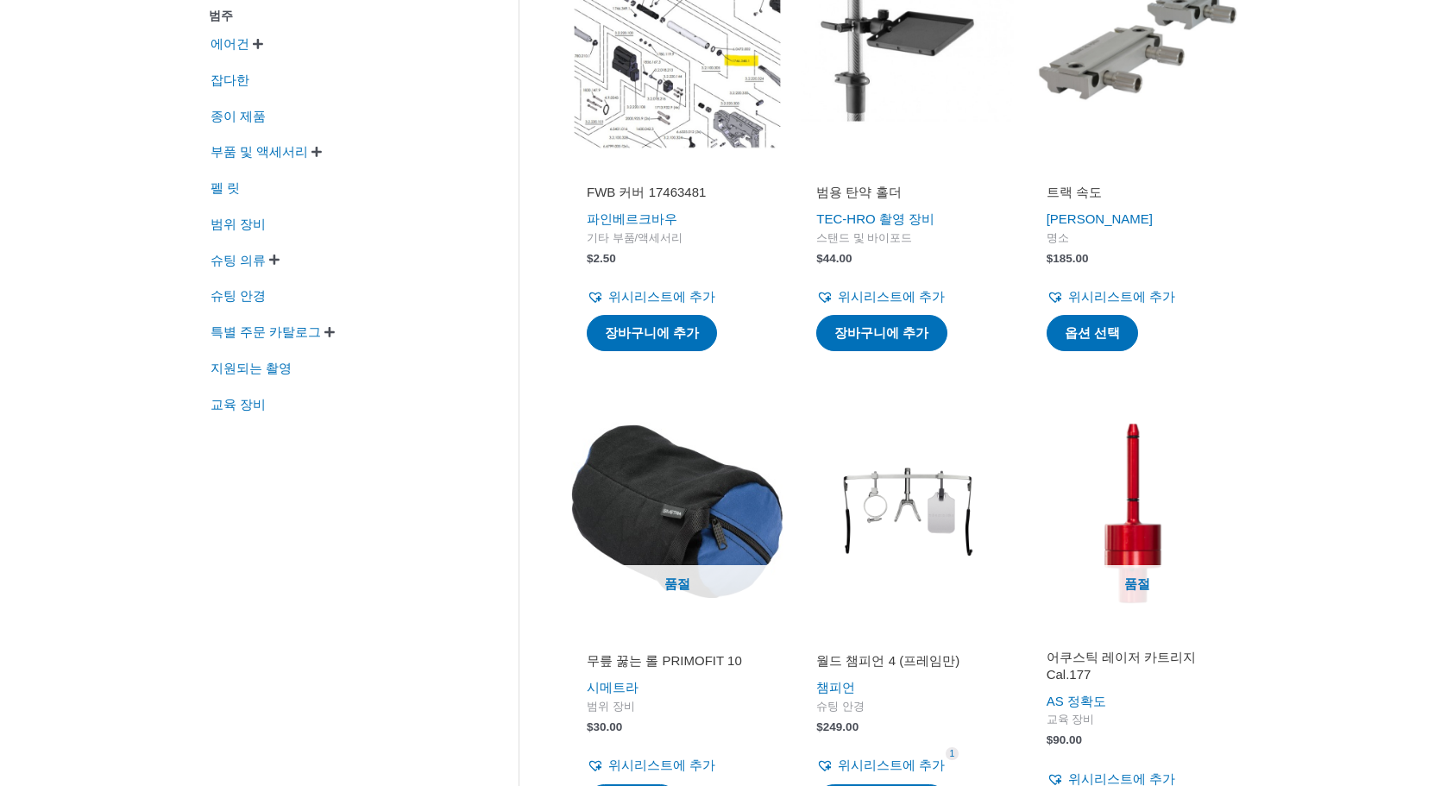
scroll to position [431, 0]
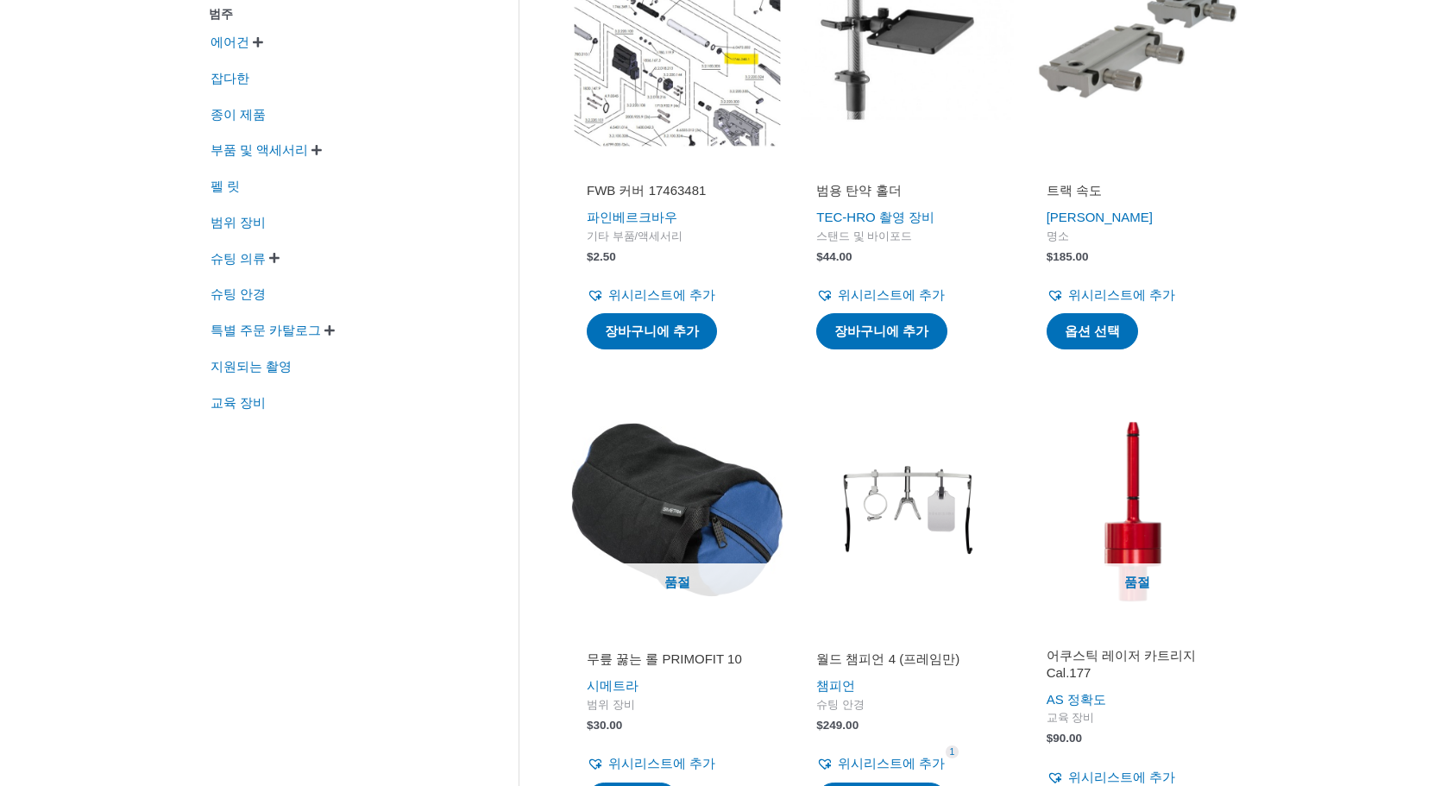
click at [668, 187] on h2 "FWB 커버 17463481" at bounding box center [677, 190] width 181 height 17
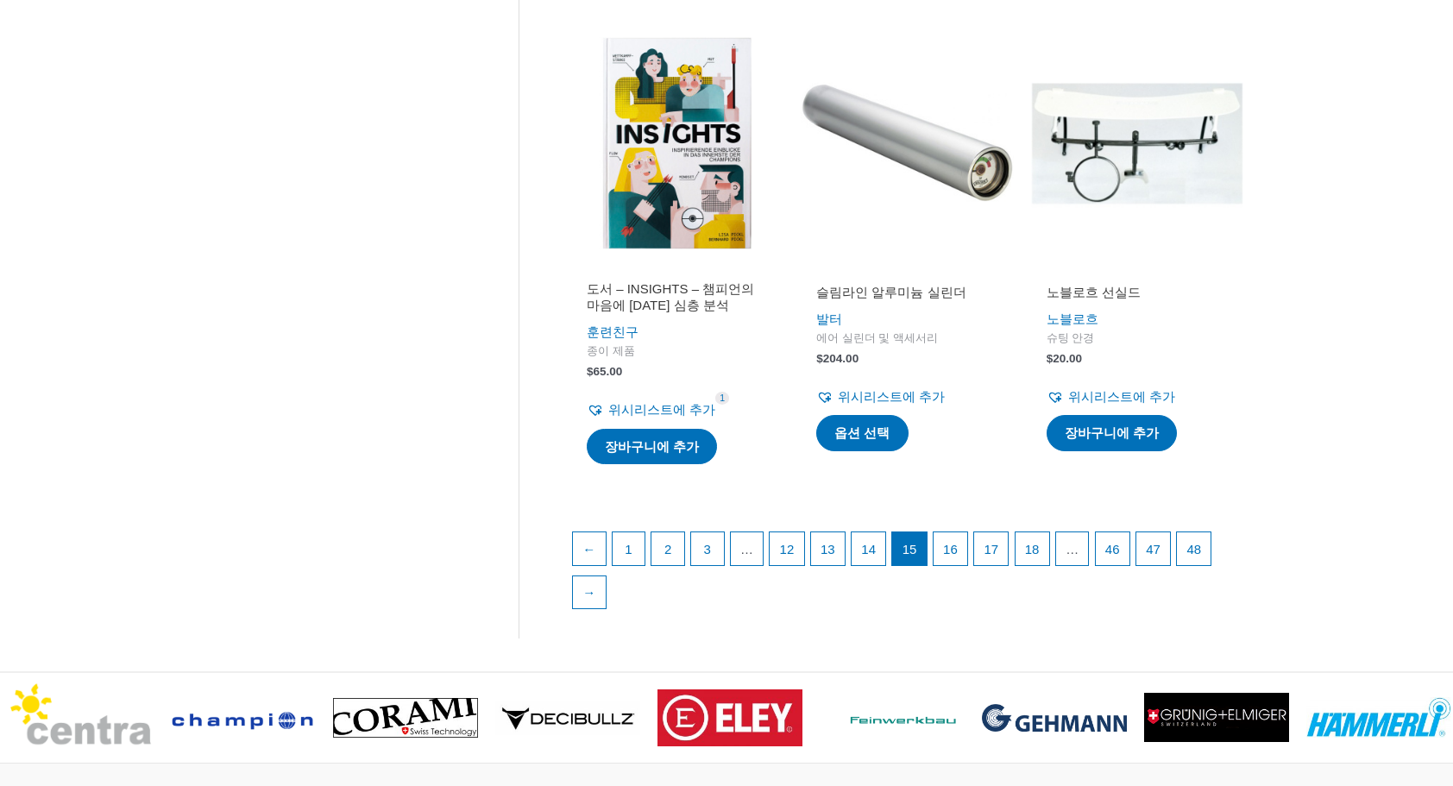
scroll to position [2329, 0]
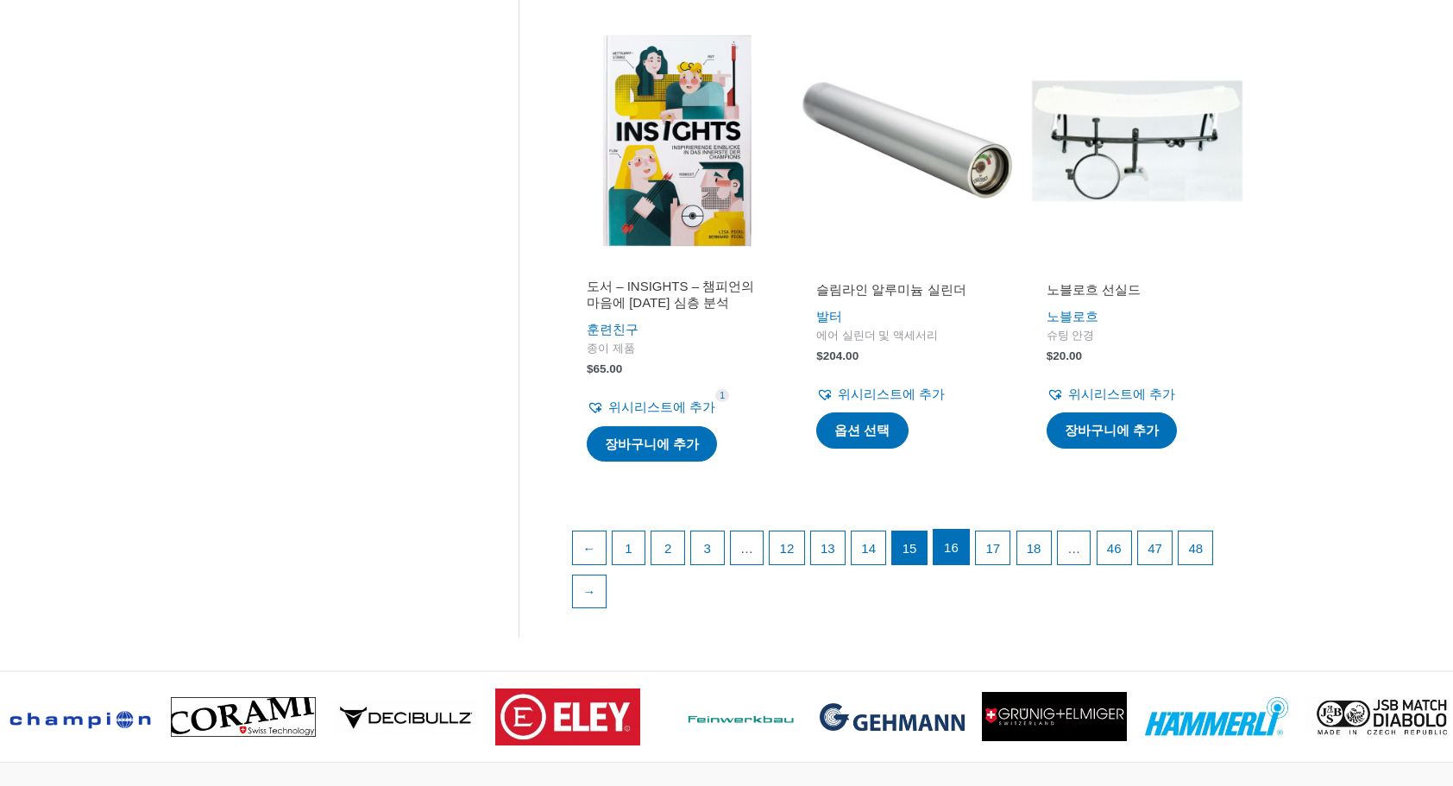
click at [952, 531] on link "16" at bounding box center [950, 547] width 35 height 35
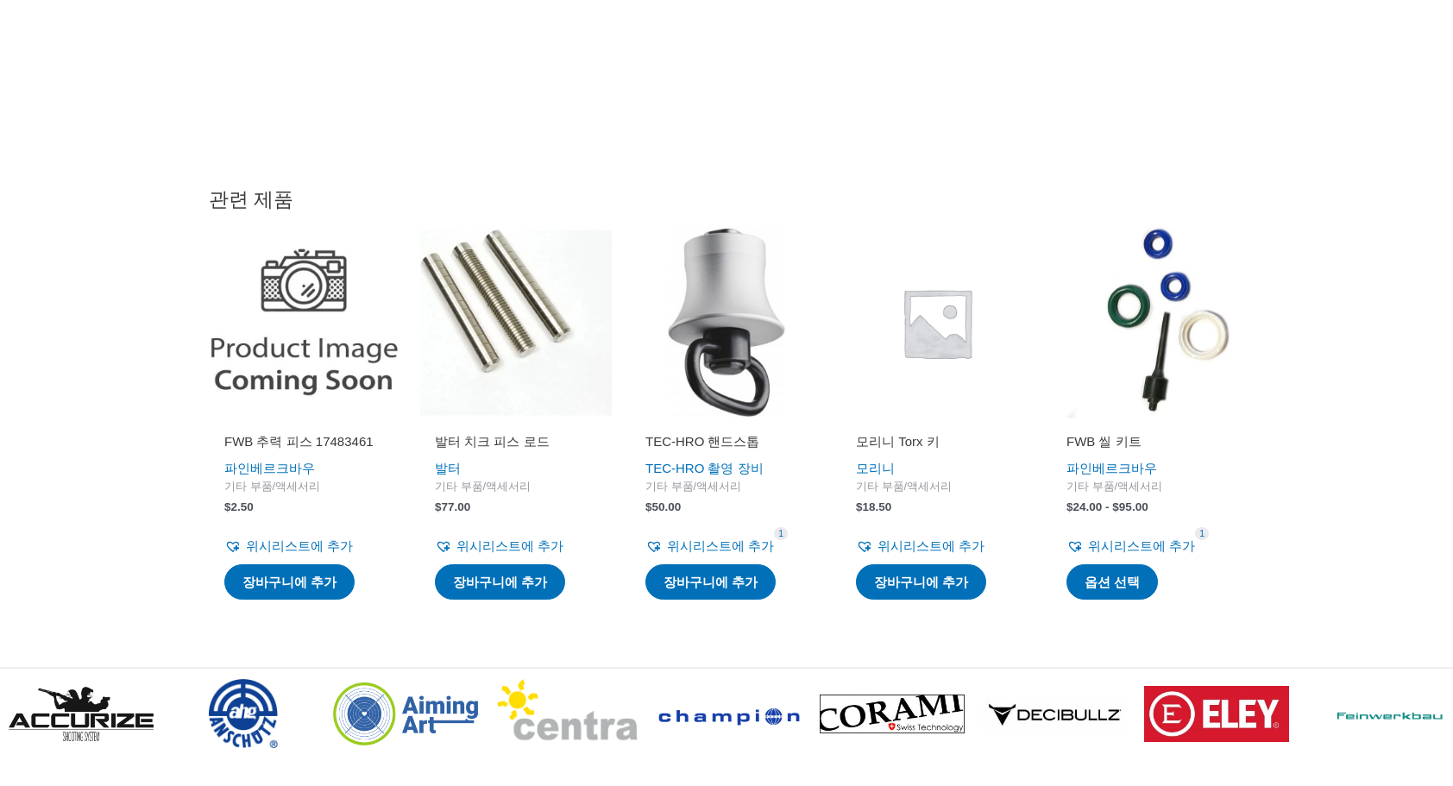
scroll to position [1725, 0]
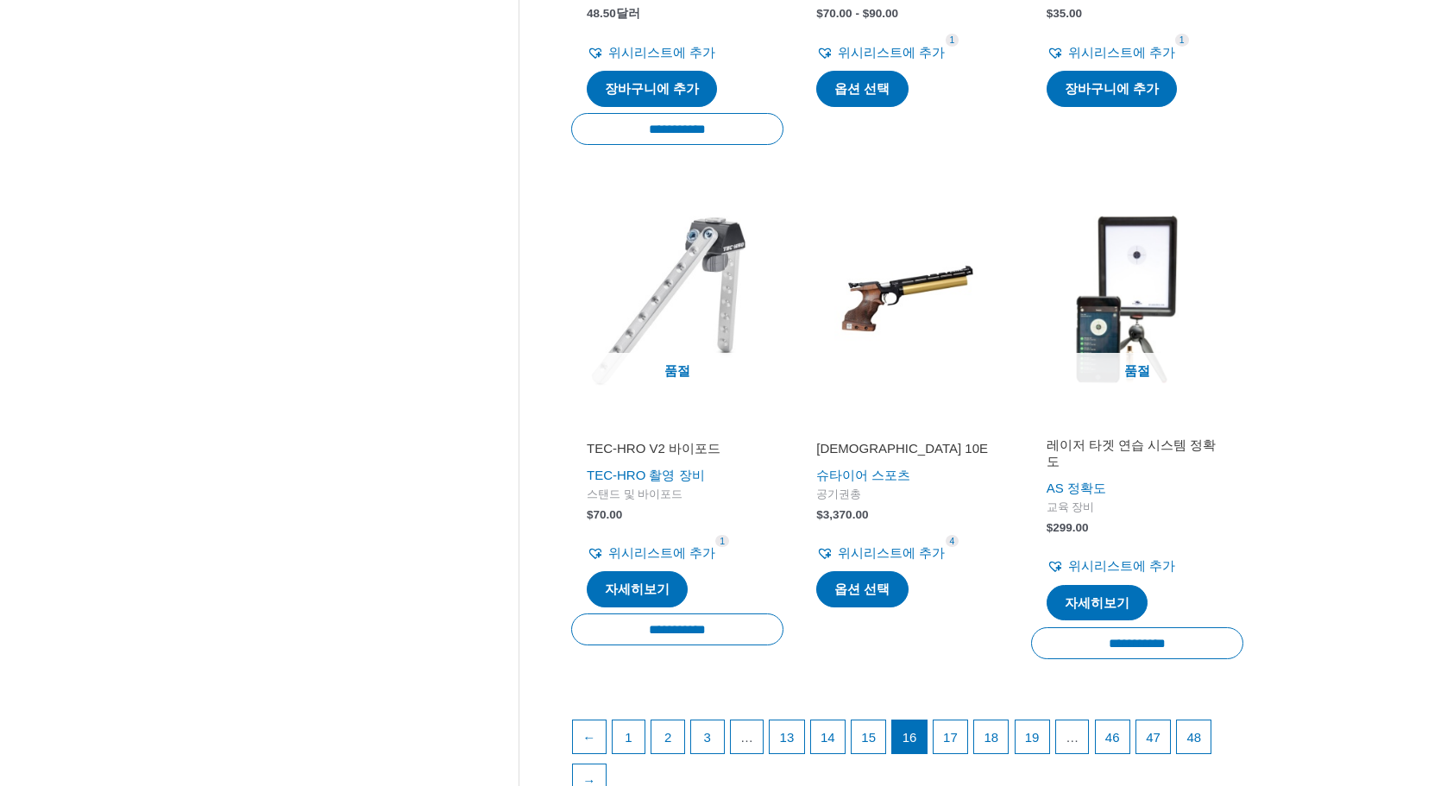
scroll to position [2415, 0]
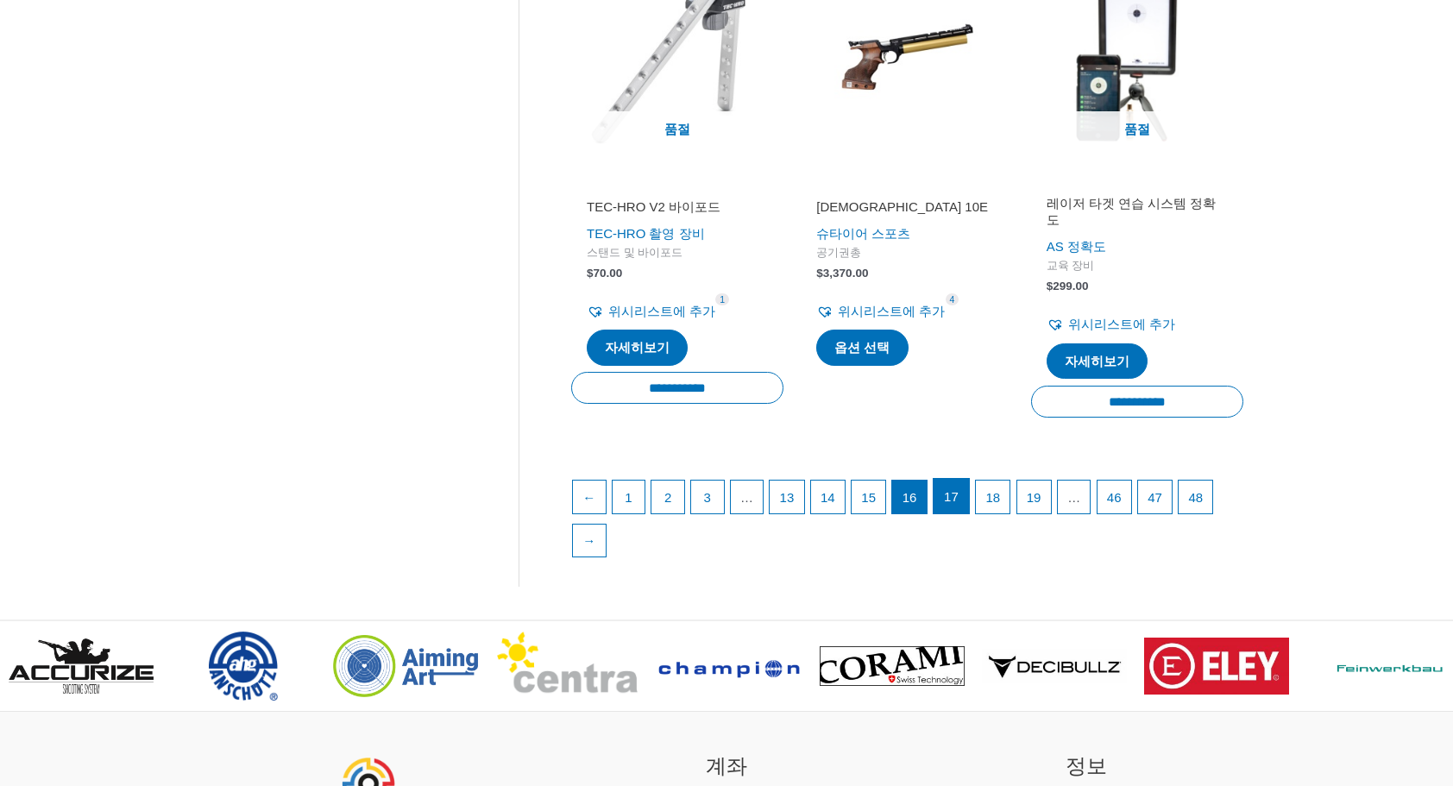
click at [964, 493] on link "17" at bounding box center [950, 496] width 35 height 35
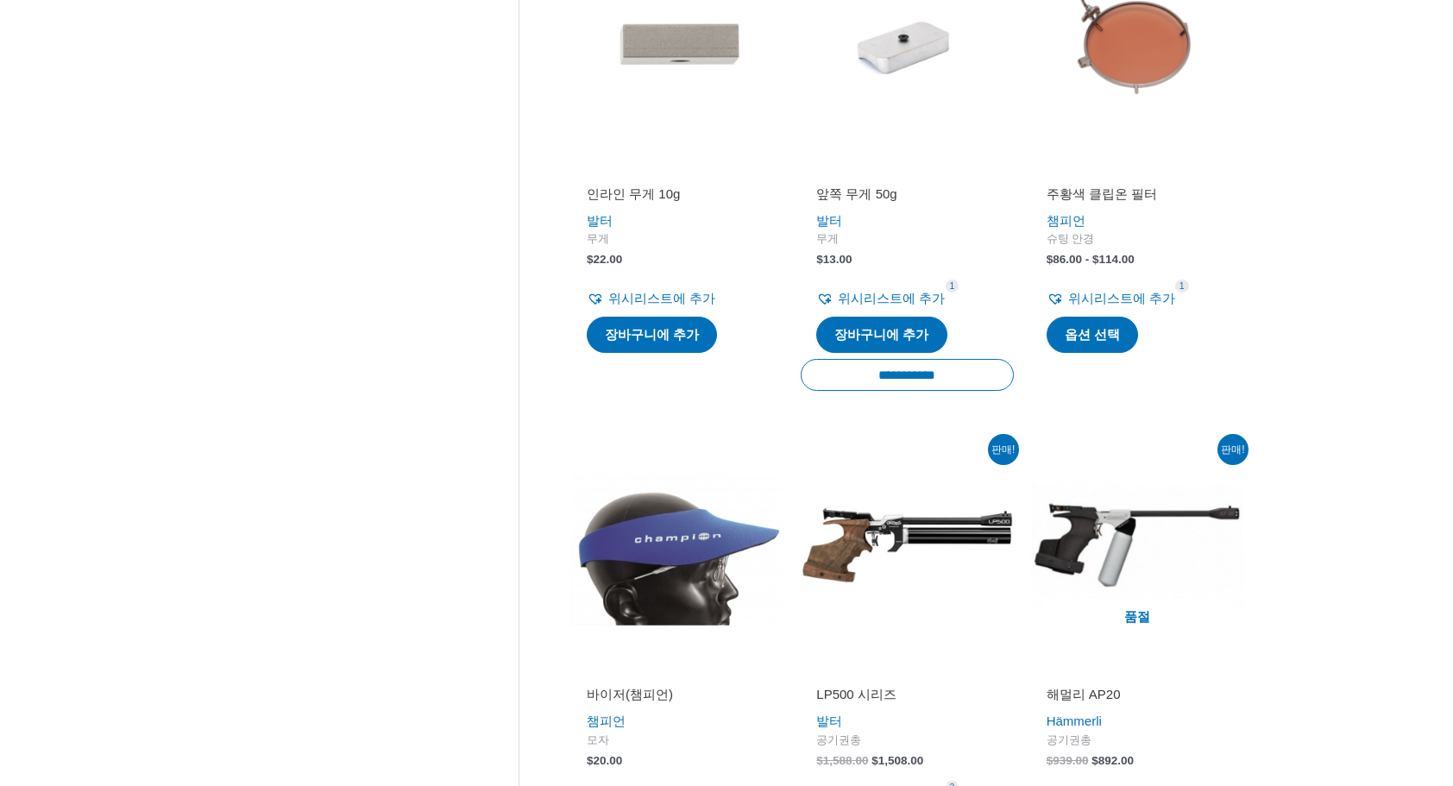
scroll to position [2329, 0]
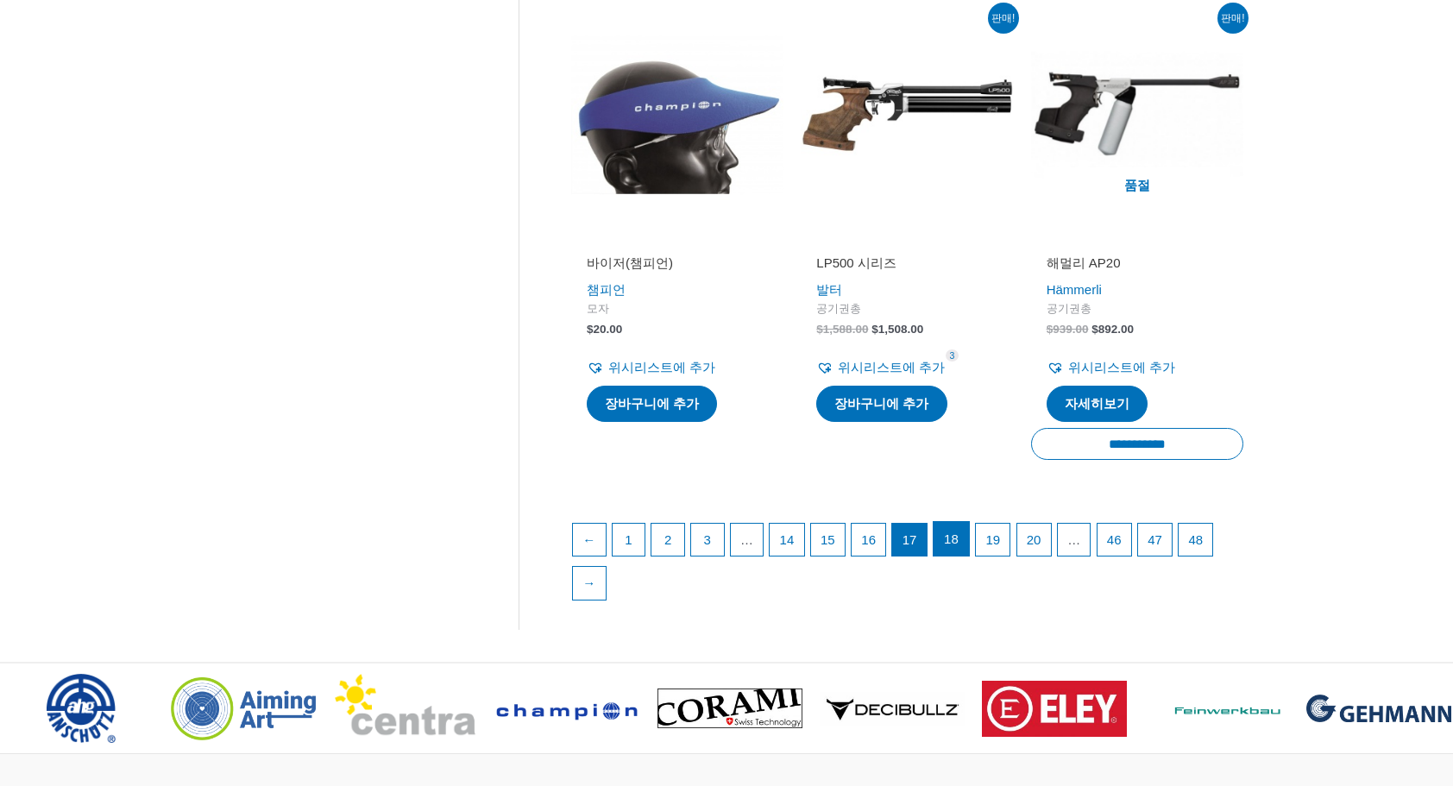
click at [958, 534] on link "18" at bounding box center [950, 539] width 35 height 35
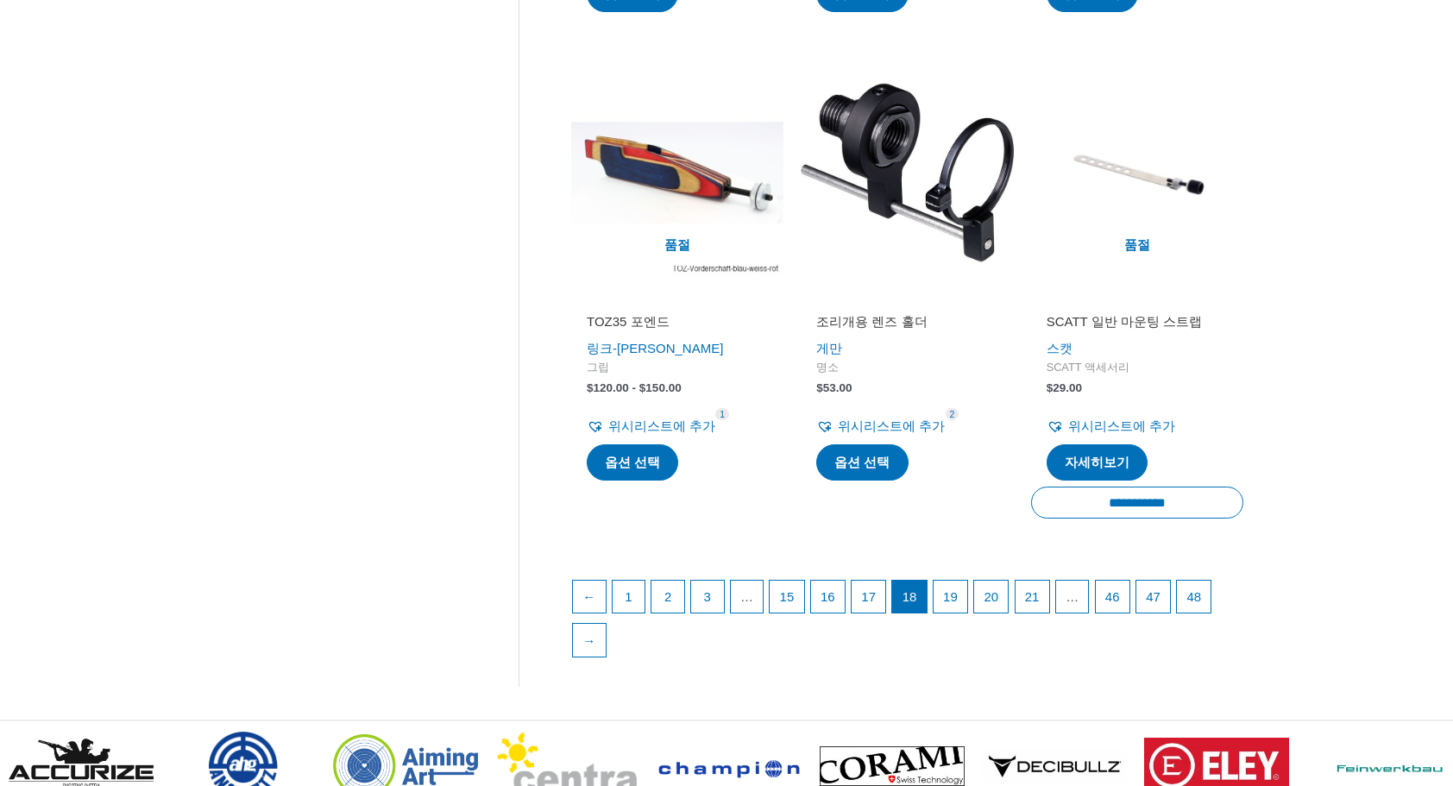
scroll to position [2415, 0]
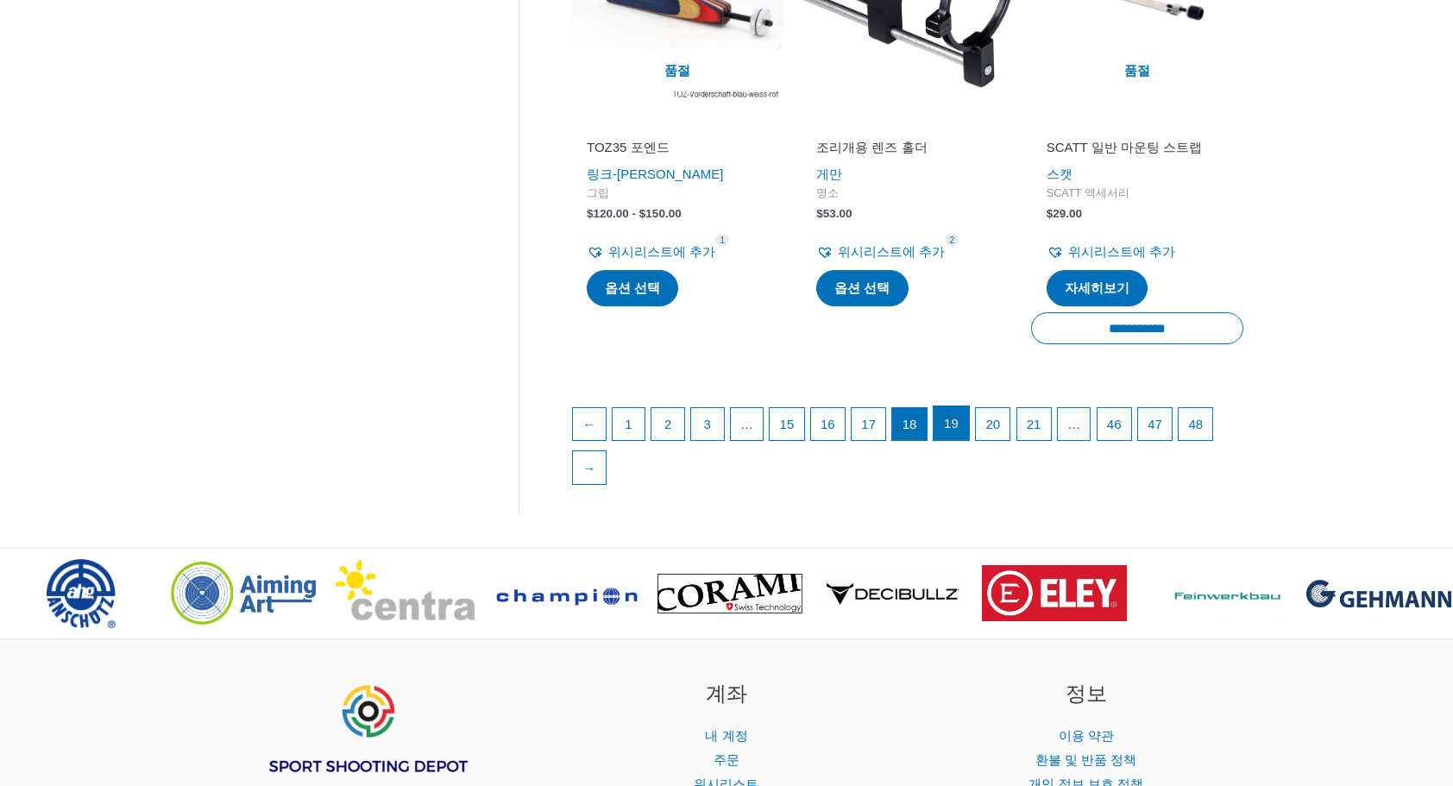
click at [951, 432] on link "19" at bounding box center [950, 423] width 35 height 35
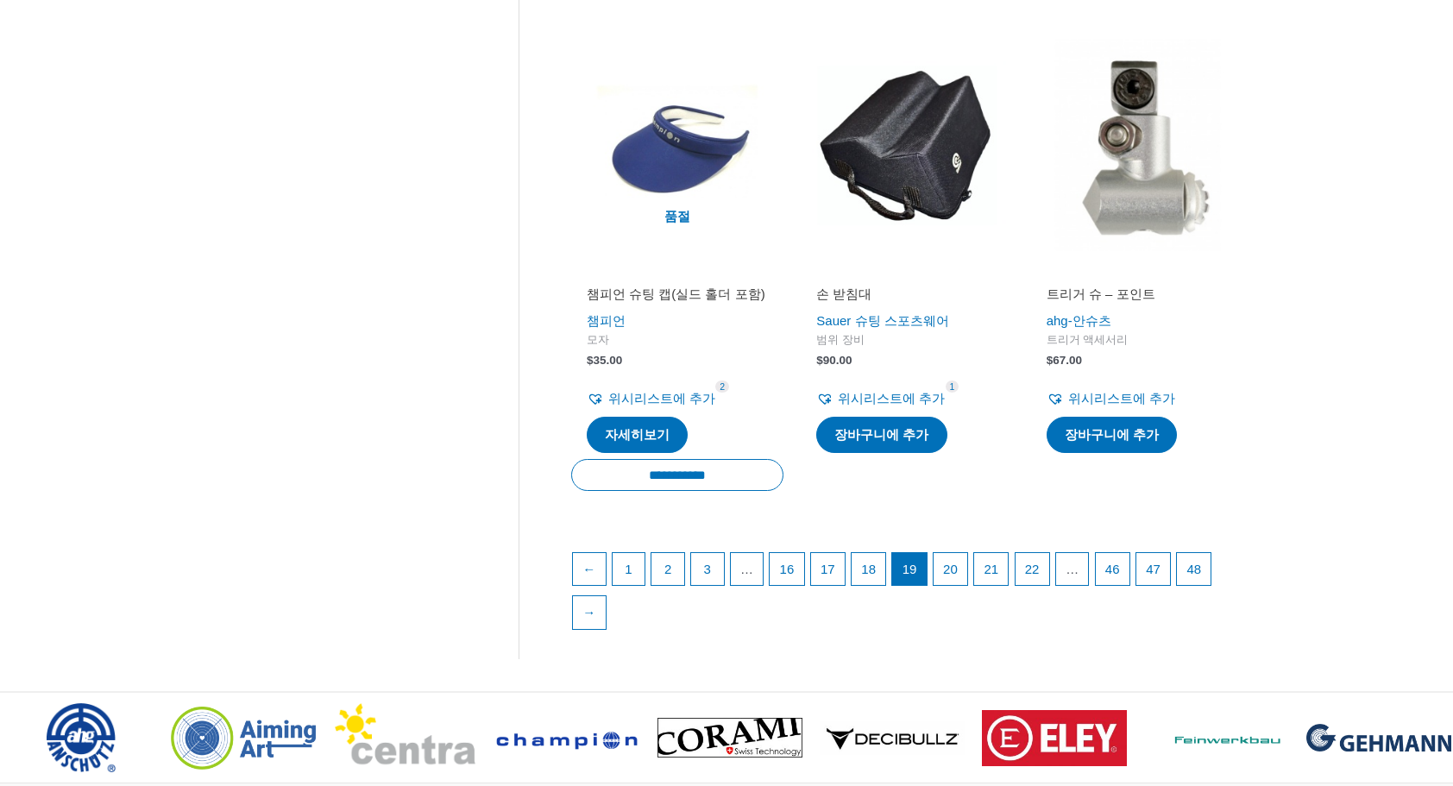
scroll to position [2329, 0]
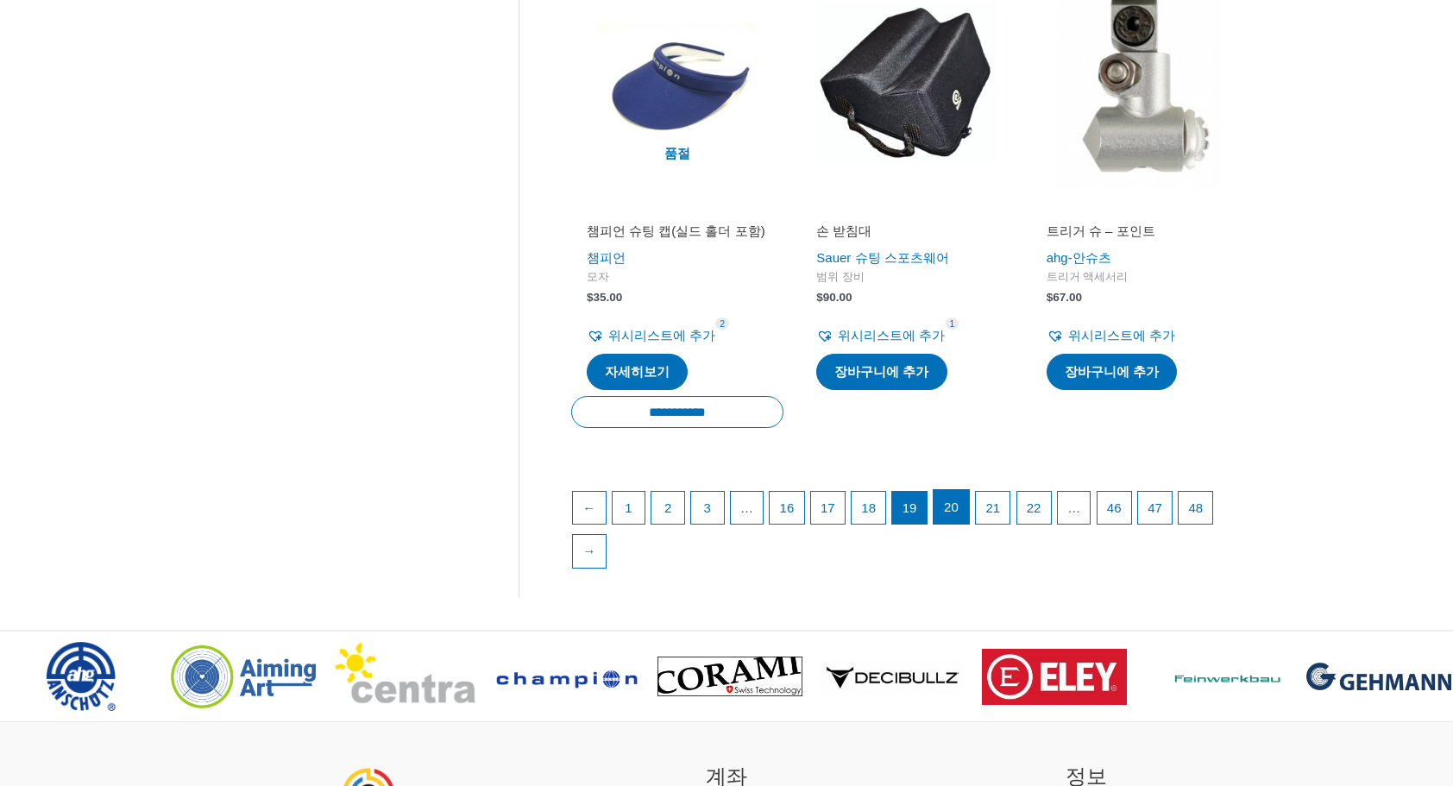
click at [956, 523] on link "20" at bounding box center [950, 507] width 35 height 35
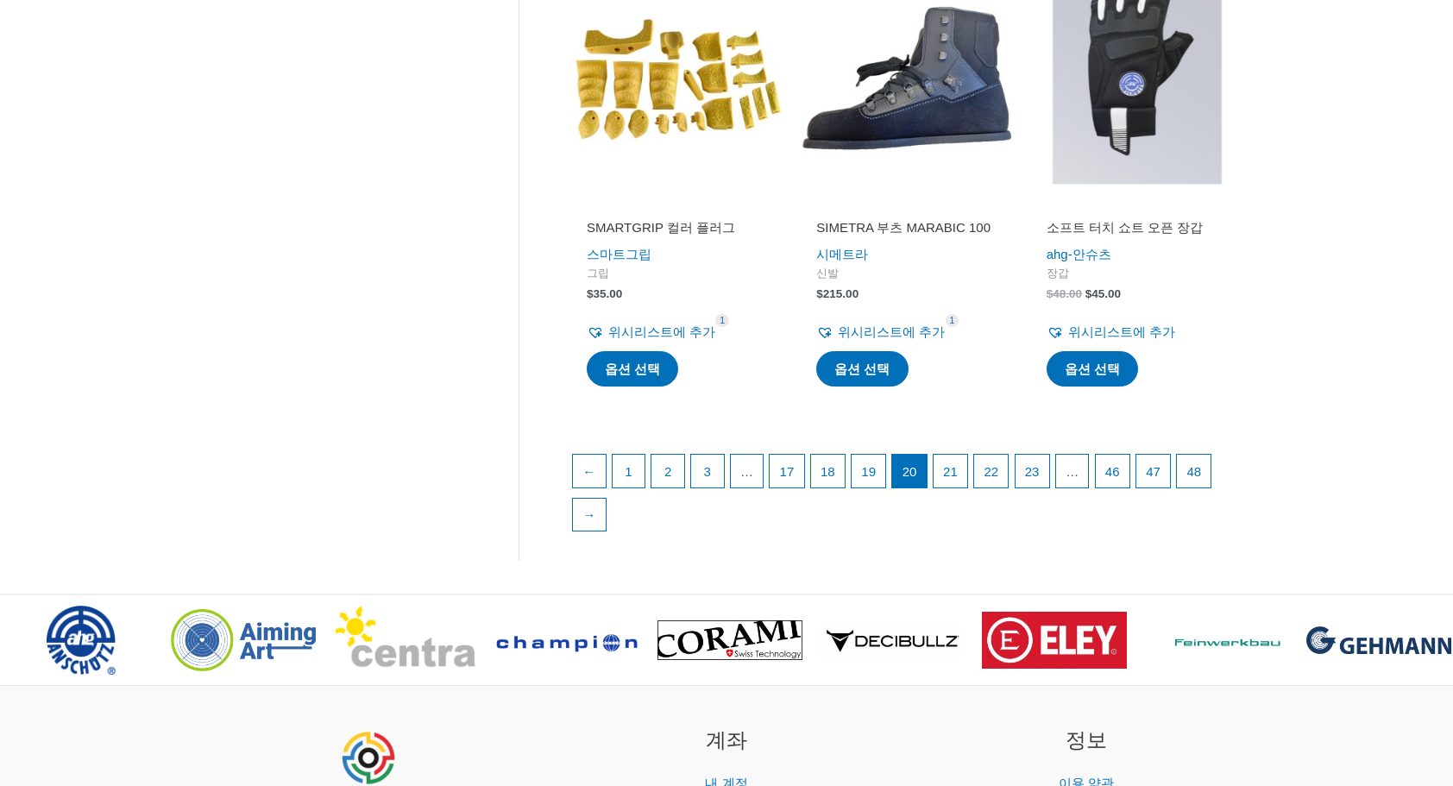
scroll to position [2415, 0]
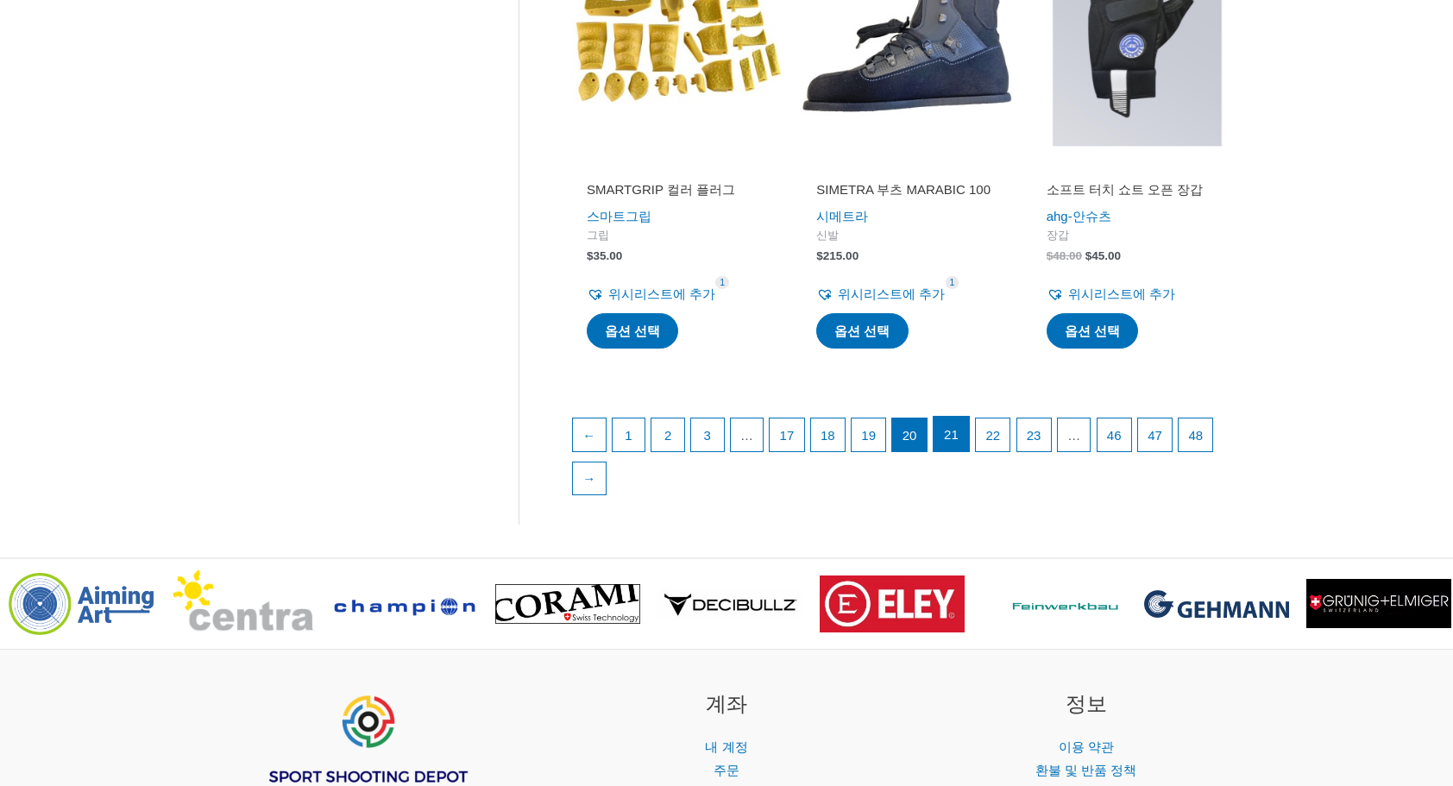
click at [969, 449] on link "21" at bounding box center [950, 434] width 35 height 35
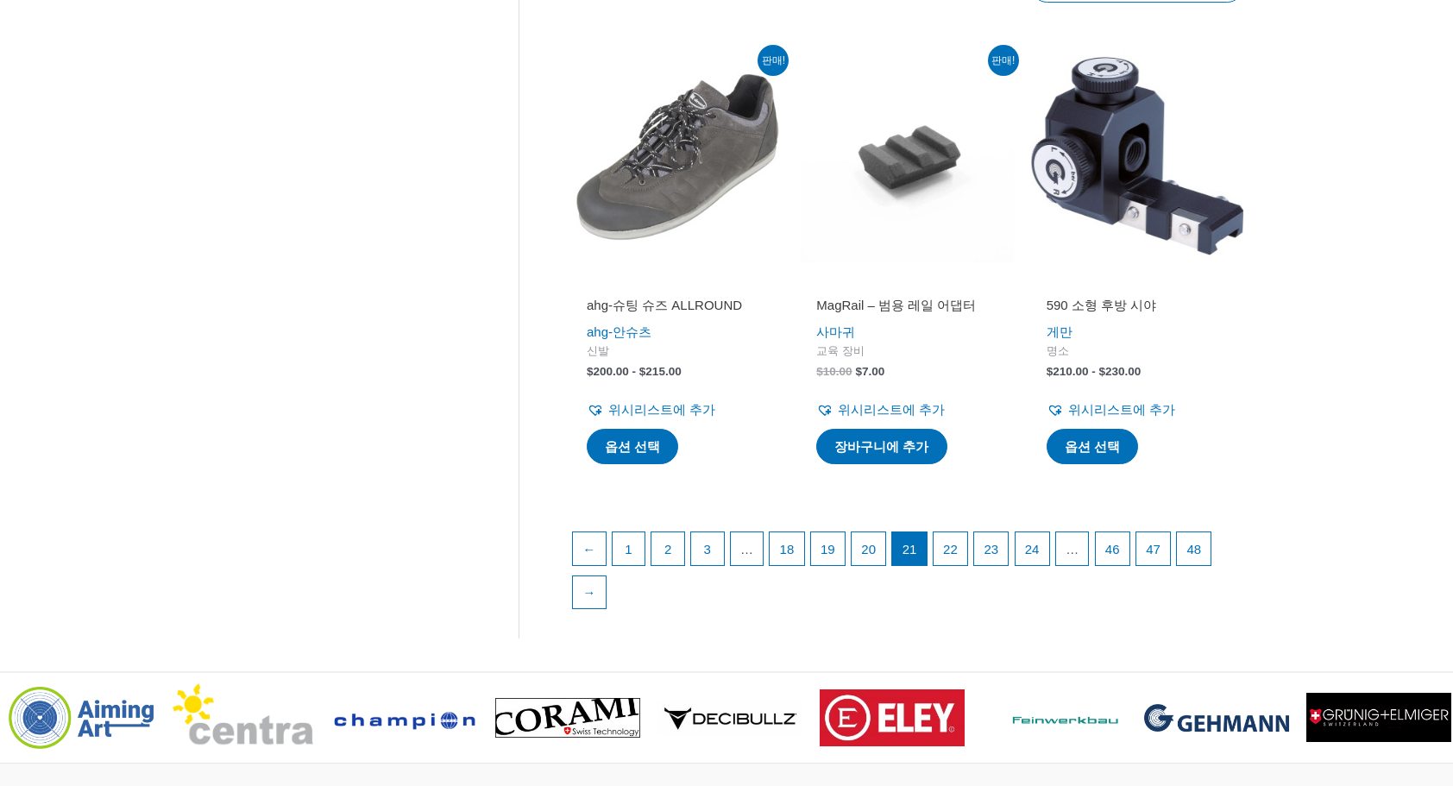
scroll to position [2329, 0]
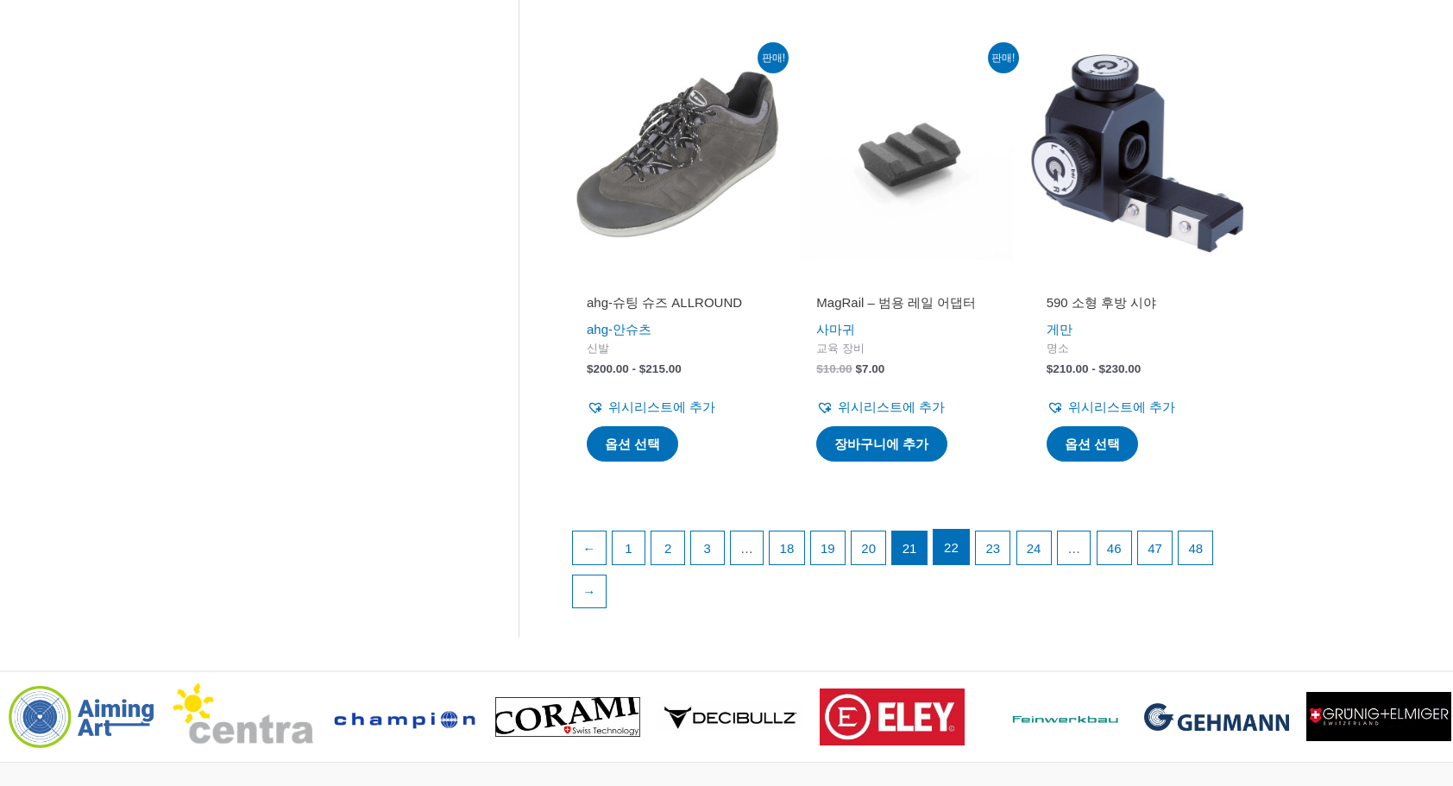
click at [958, 554] on link "22" at bounding box center [950, 547] width 35 height 35
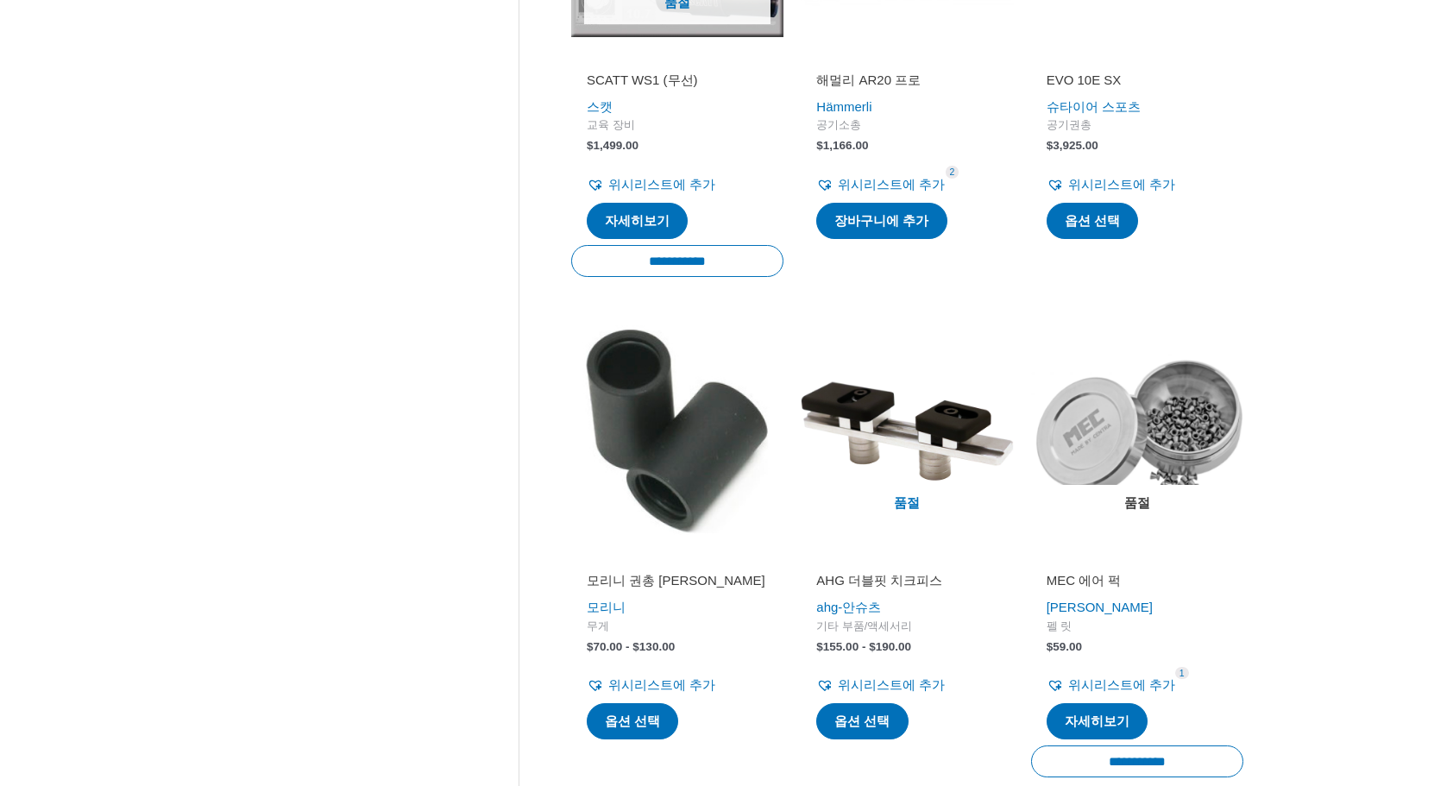
scroll to position [2502, 0]
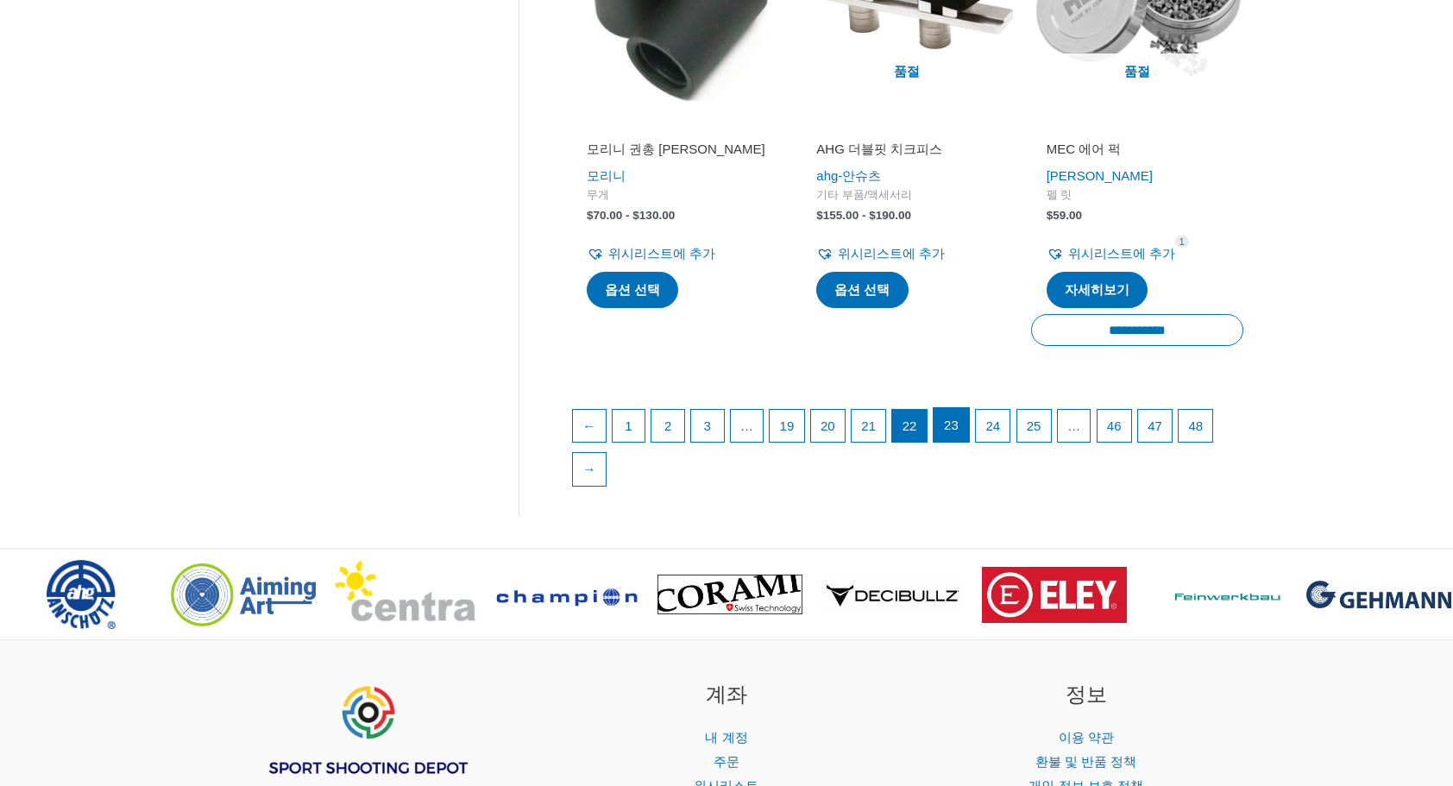
click at [968, 418] on link "23" at bounding box center [950, 425] width 35 height 35
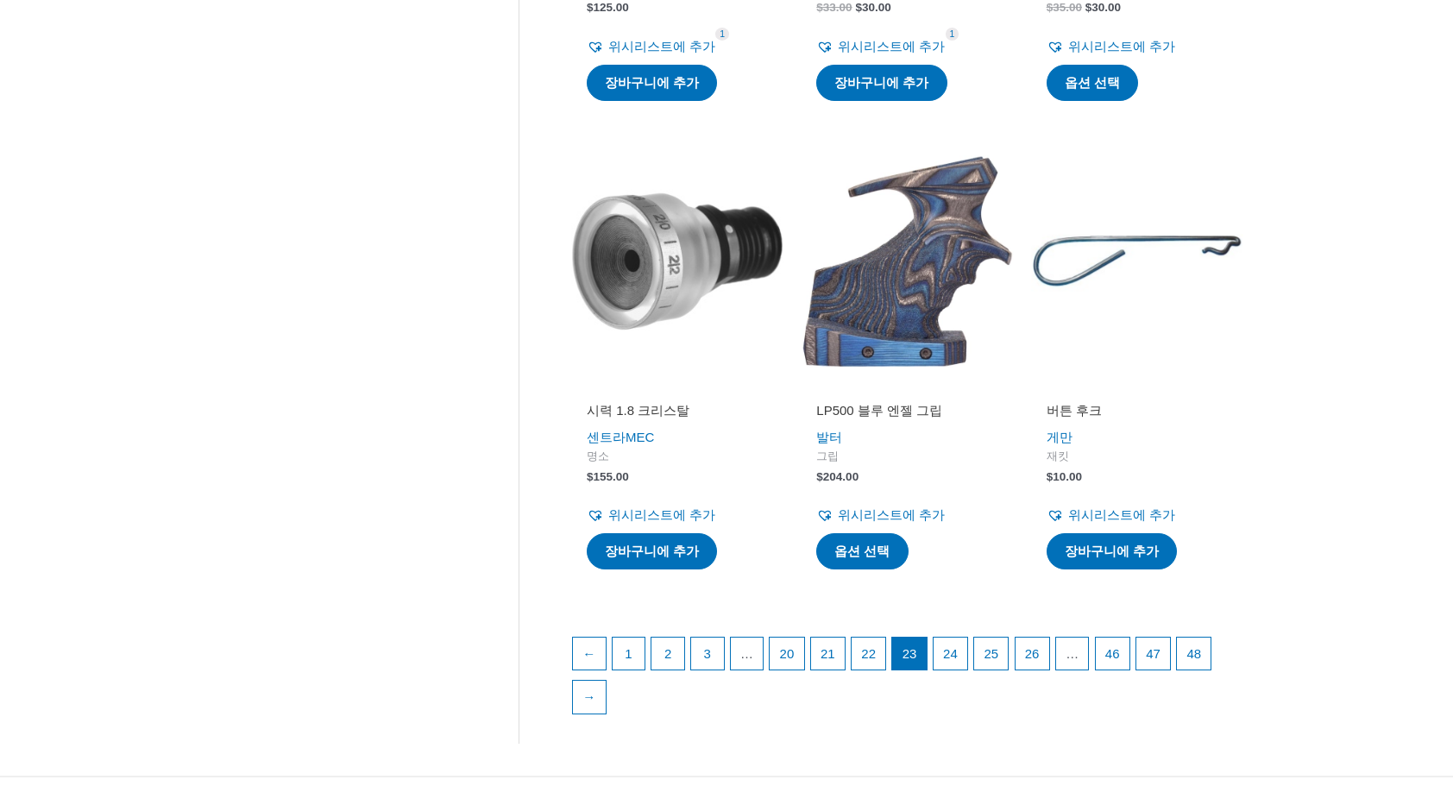
scroll to position [2157, 0]
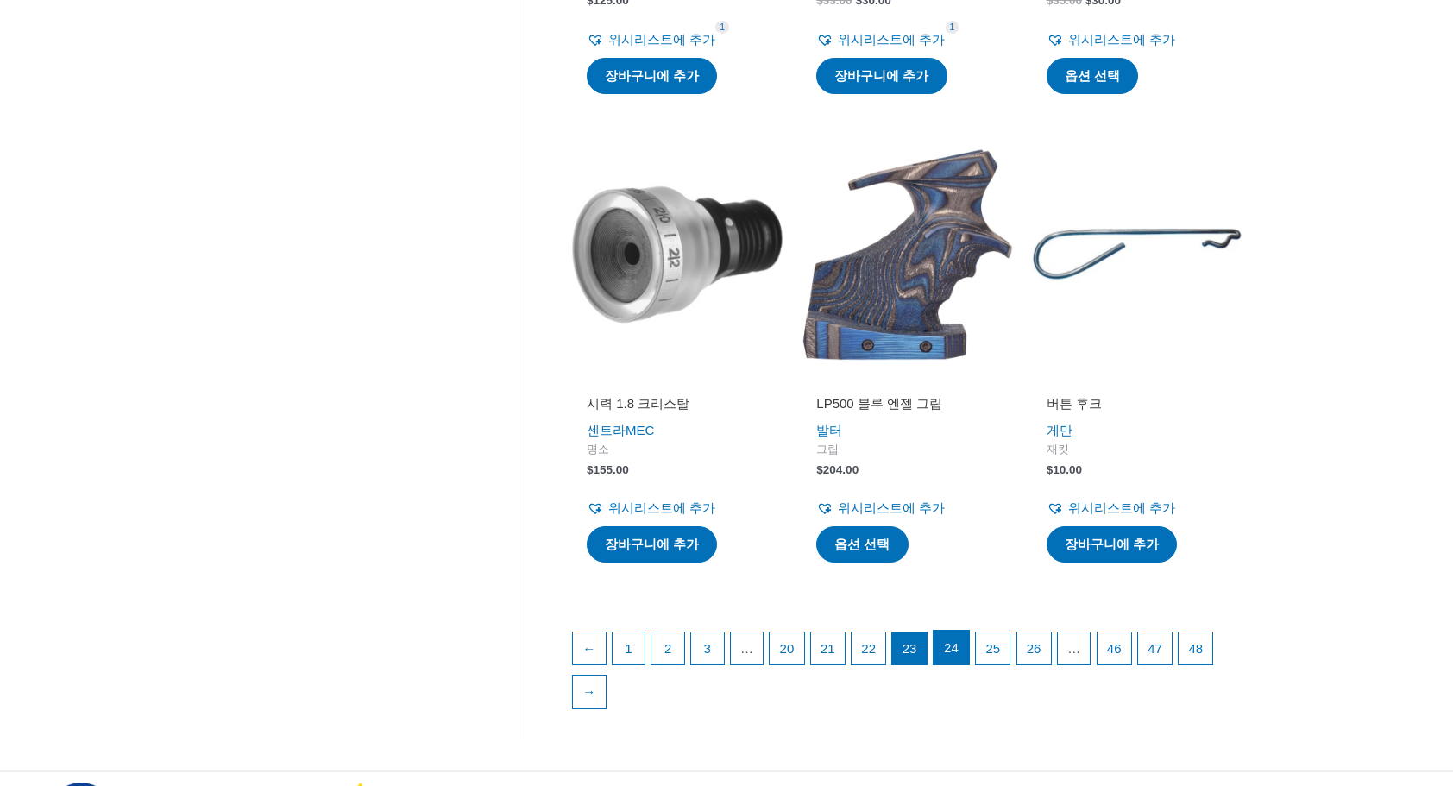
click at [962, 639] on link "24" at bounding box center [950, 648] width 35 height 35
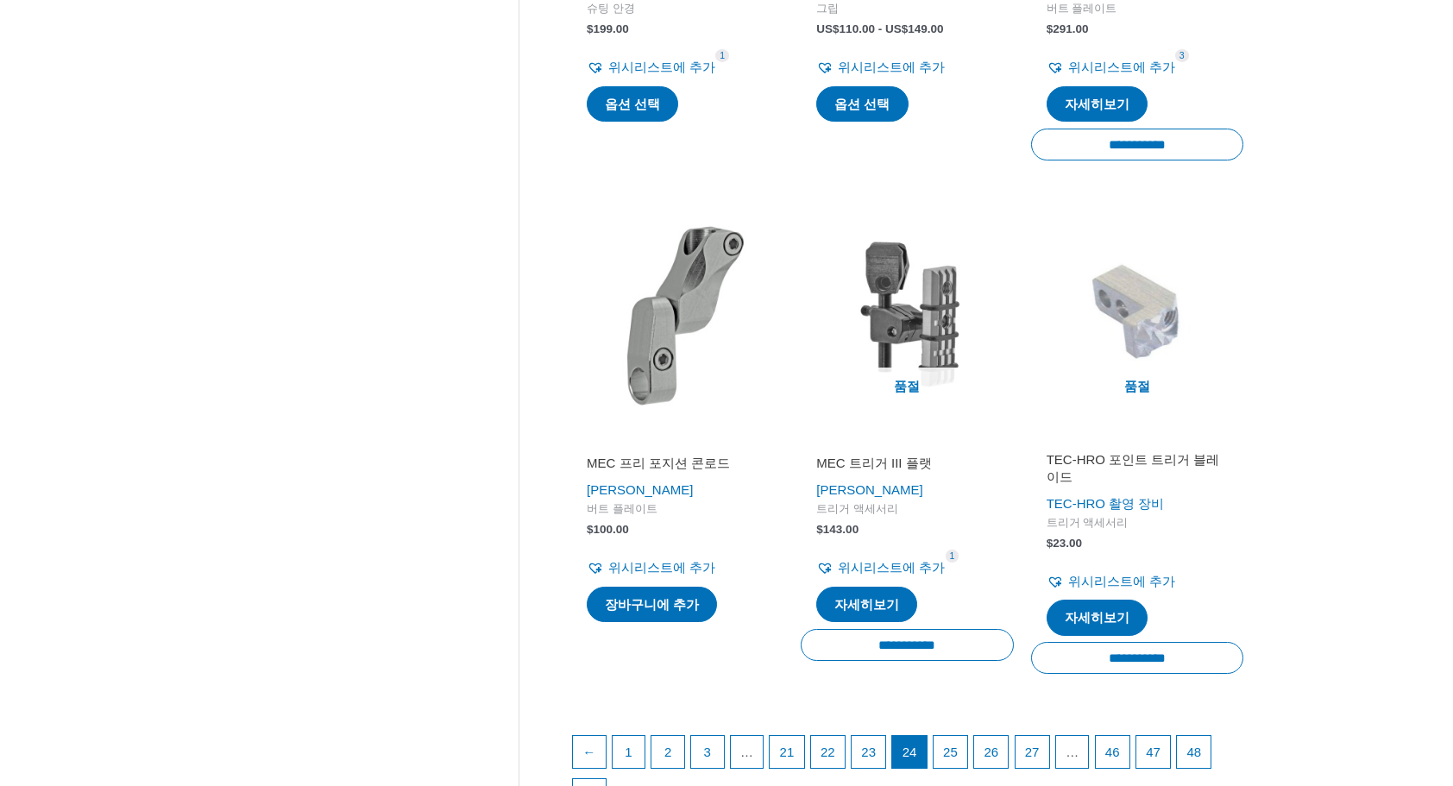
scroll to position [2415, 0]
